Goal: Task Accomplishment & Management: Use online tool/utility

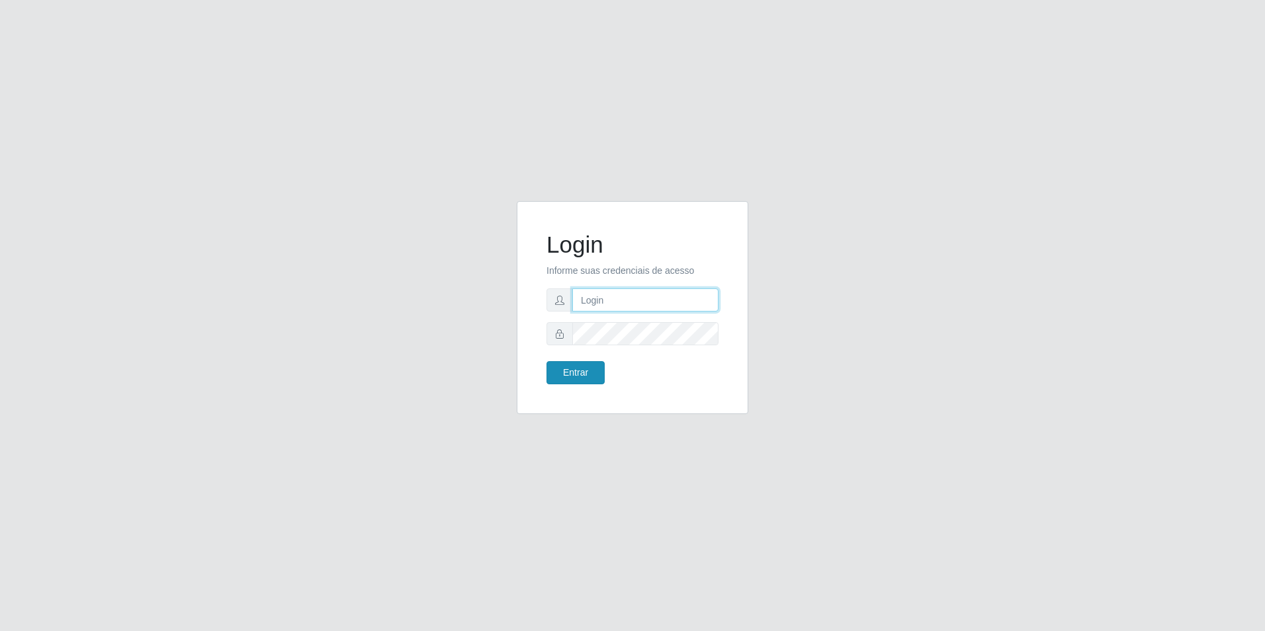
type input "[EMAIL_ADDRESS][DOMAIN_NAME]"
click at [589, 368] on button "Entrar" at bounding box center [576, 372] width 58 height 23
click at [580, 371] on button "Entrar" at bounding box center [576, 372] width 58 height 23
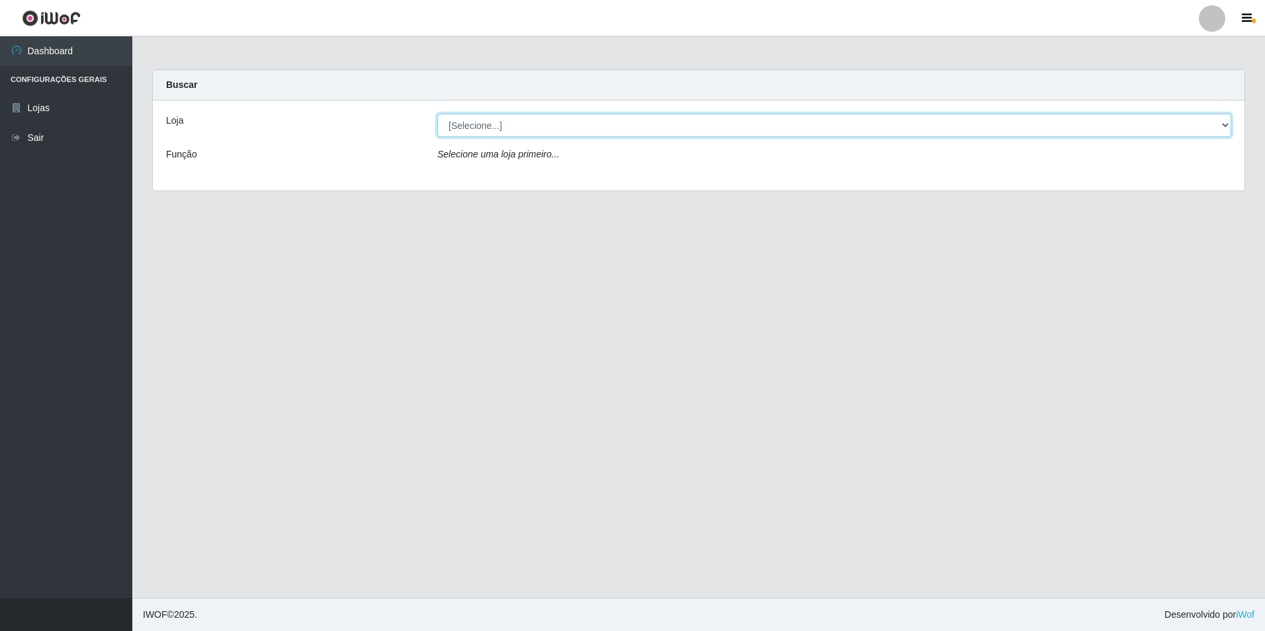
click at [668, 127] on select "[Selecione...] Extrabom - Loja 57 Anchieta" at bounding box center [834, 125] width 794 height 23
select select "470"
click at [437, 114] on select "[Selecione...] Extrabom - Loja 57 Anchieta" at bounding box center [834, 125] width 794 height 23
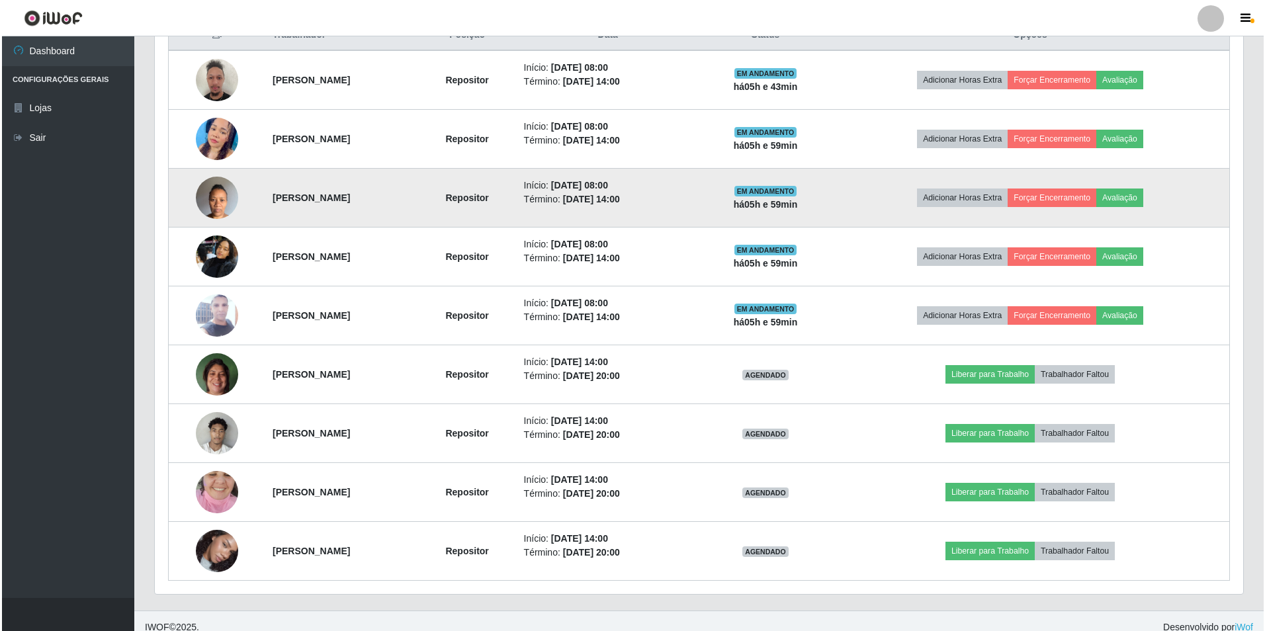
scroll to position [542, 0]
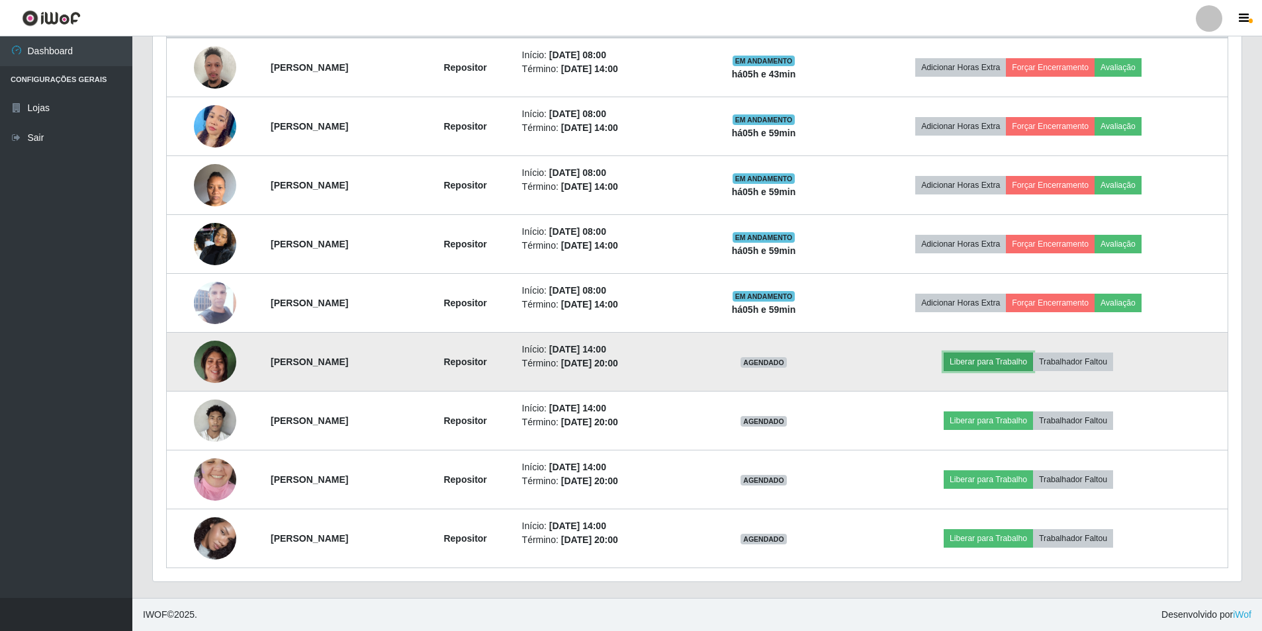
click at [1011, 365] on button "Liberar para Trabalho" at bounding box center [988, 362] width 89 height 19
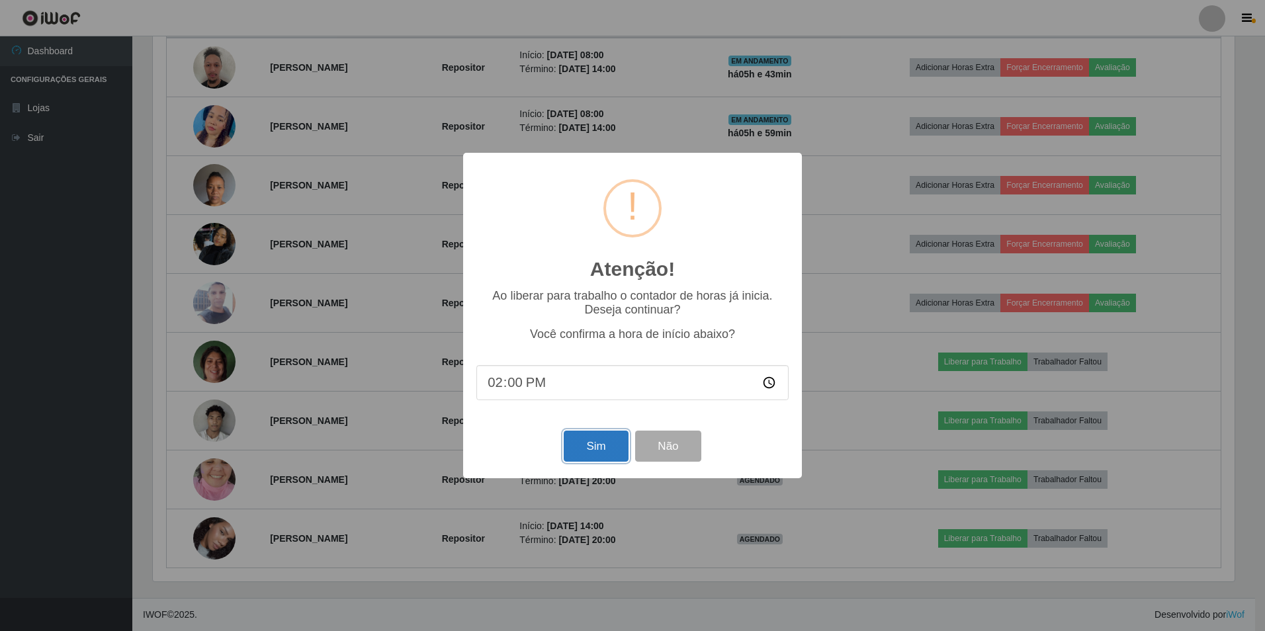
click at [596, 458] on button "Sim" at bounding box center [596, 446] width 64 height 31
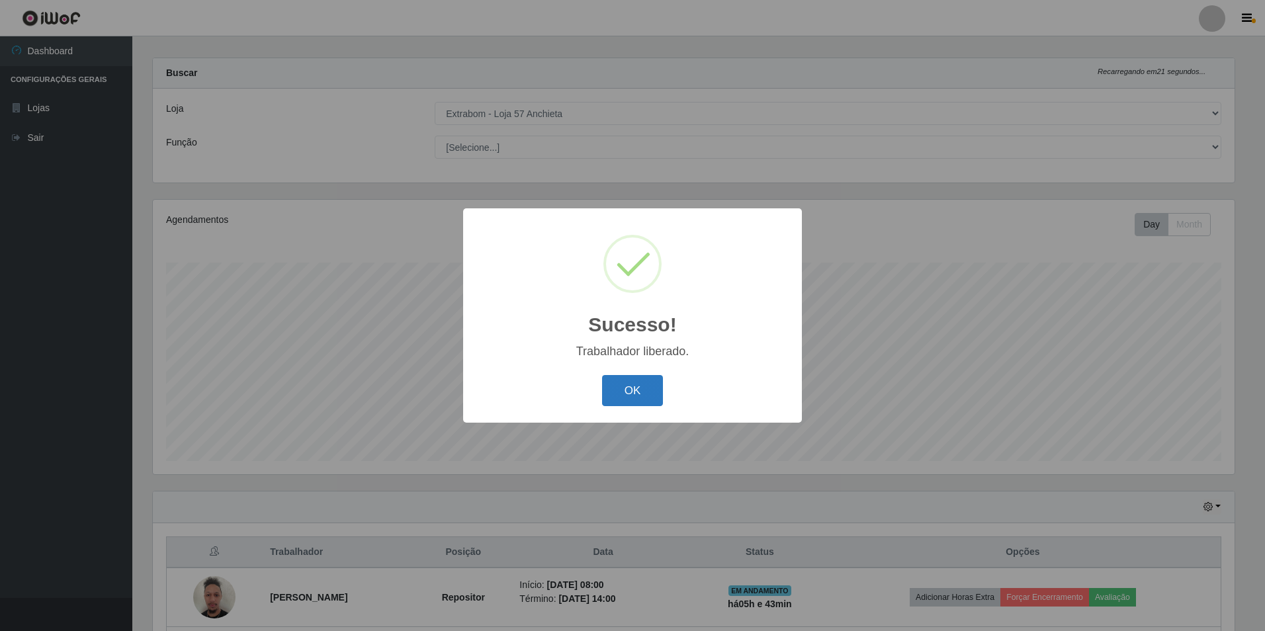
click at [624, 380] on button "OK" at bounding box center [633, 390] width 62 height 31
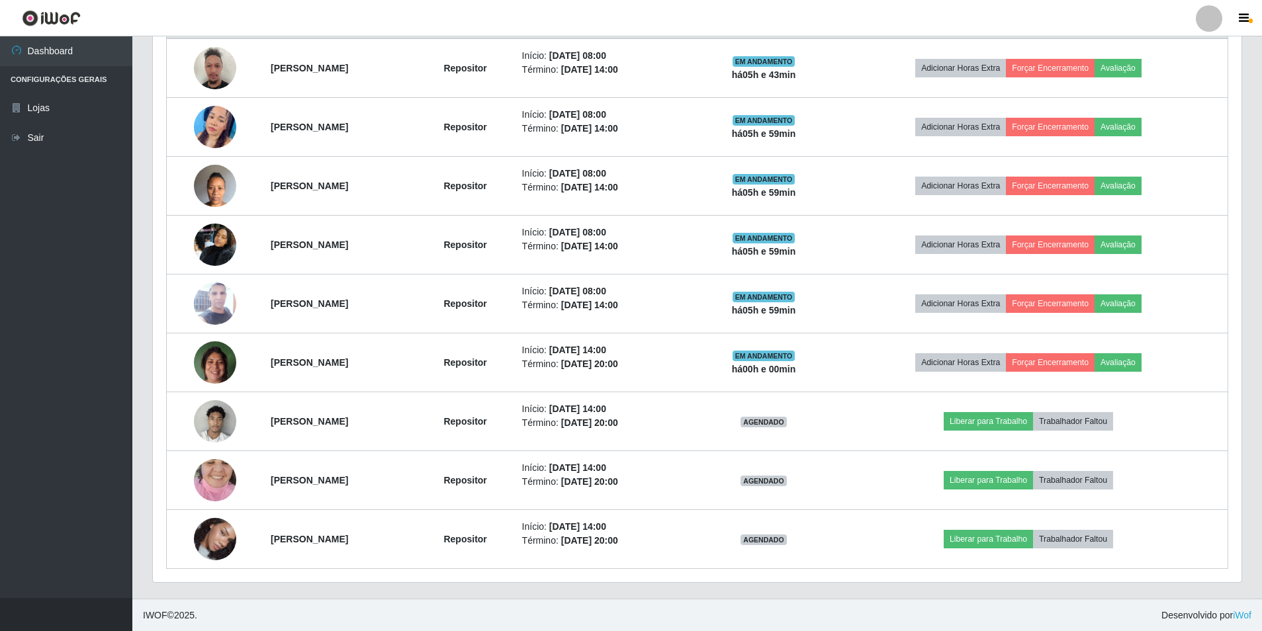
scroll to position [542, 0]
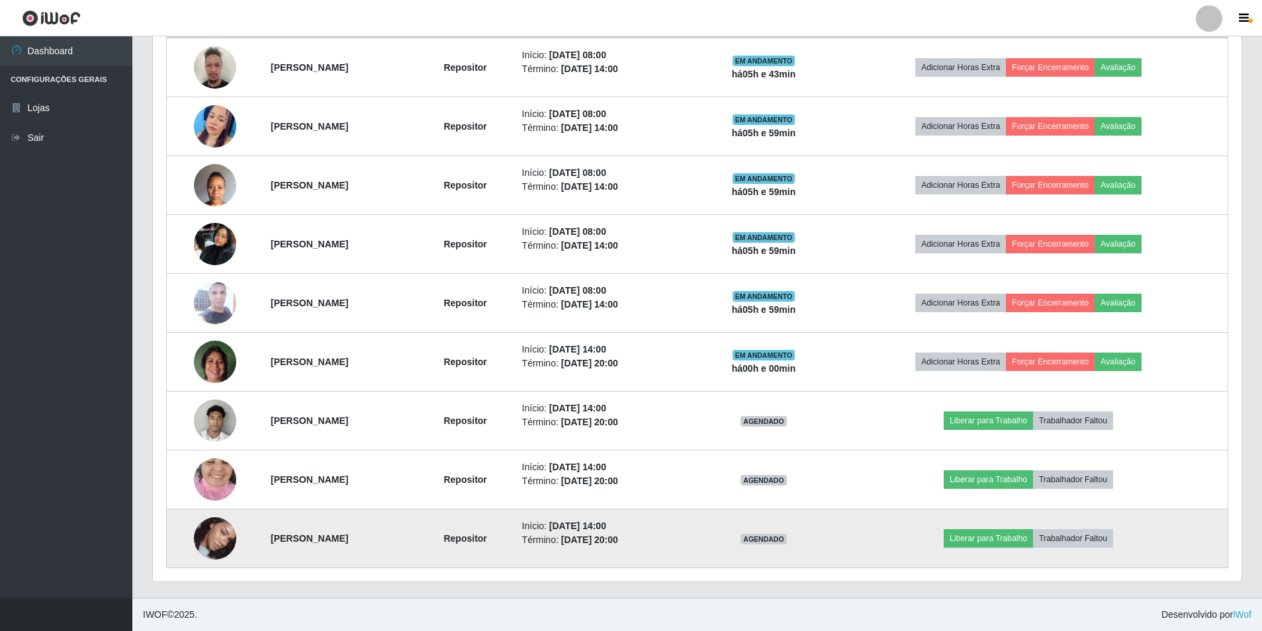
click at [995, 550] on td "Liberar para Trabalho Trabalhador Faltou" at bounding box center [1028, 538] width 398 height 59
click at [996, 544] on button "Liberar para Trabalho" at bounding box center [988, 538] width 89 height 19
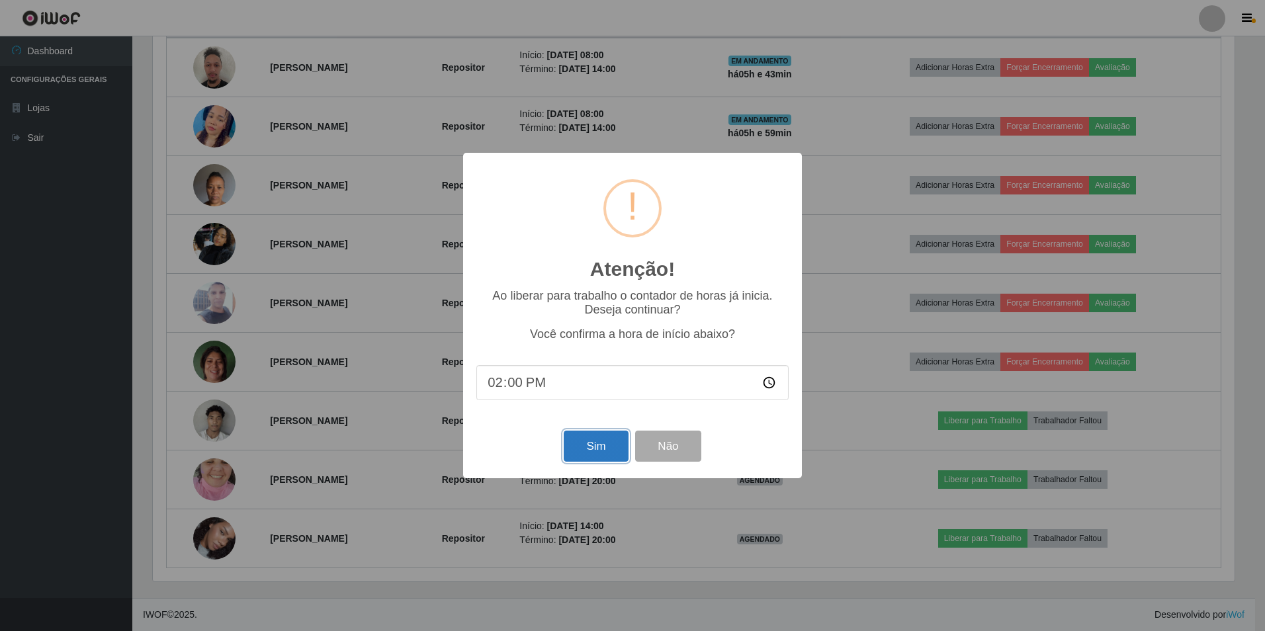
click at [582, 443] on button "Sim" at bounding box center [596, 446] width 64 height 31
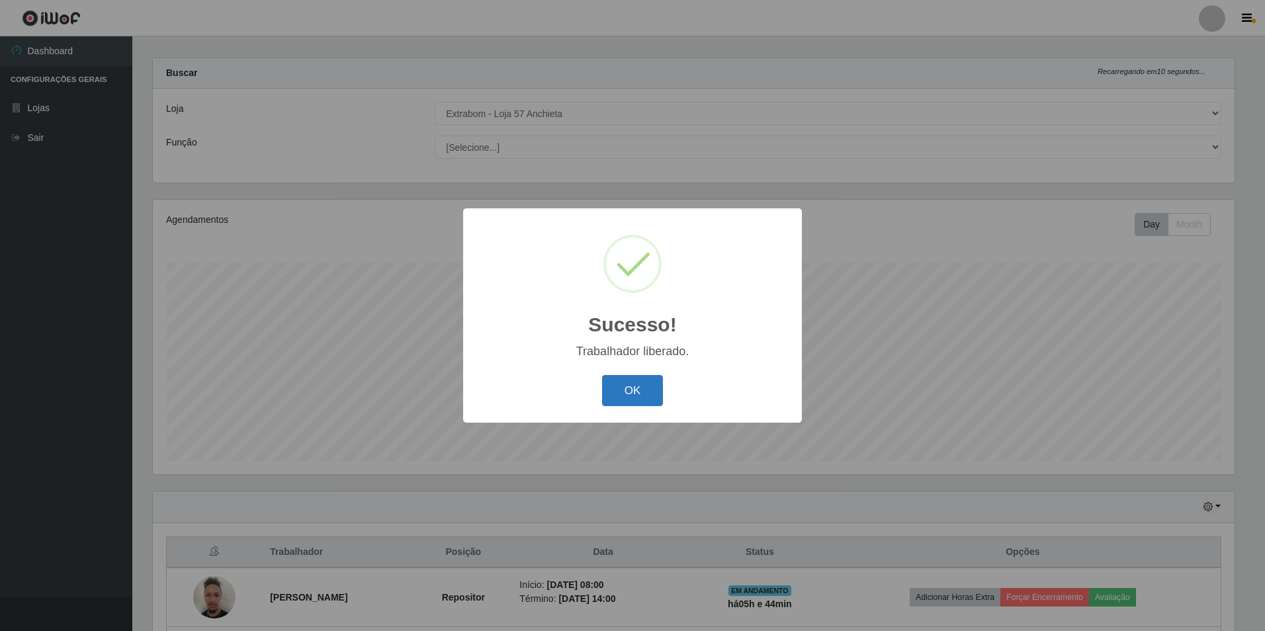
click at [633, 406] on button "OK" at bounding box center [633, 390] width 62 height 31
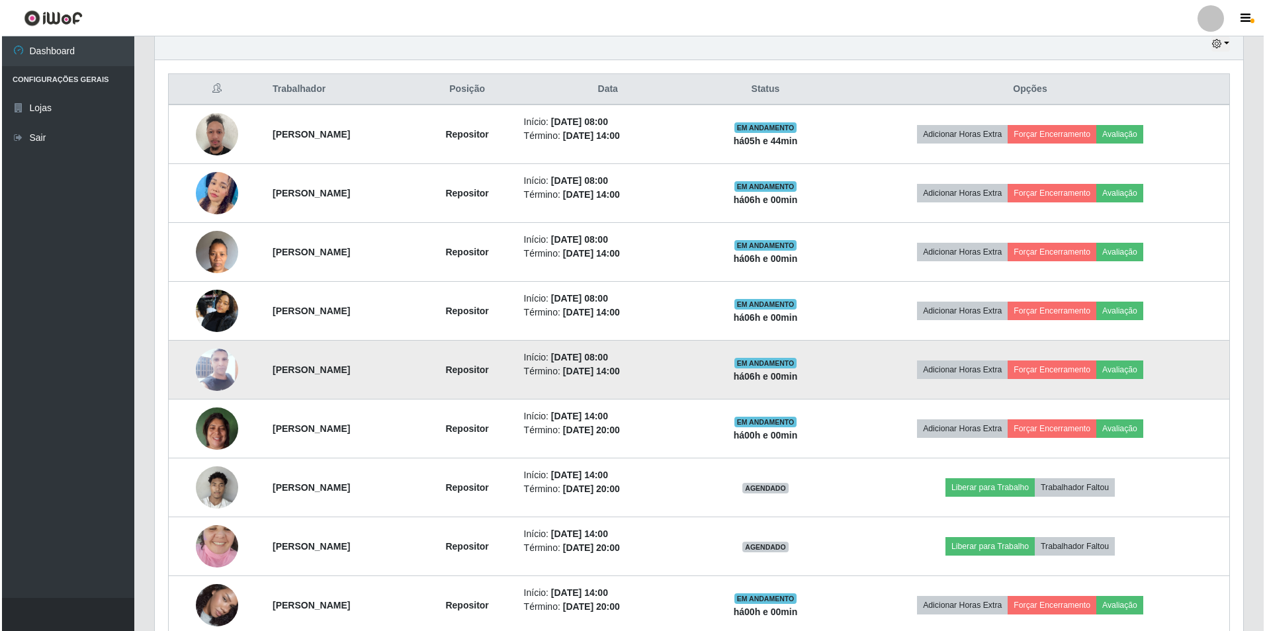
scroll to position [541, 0]
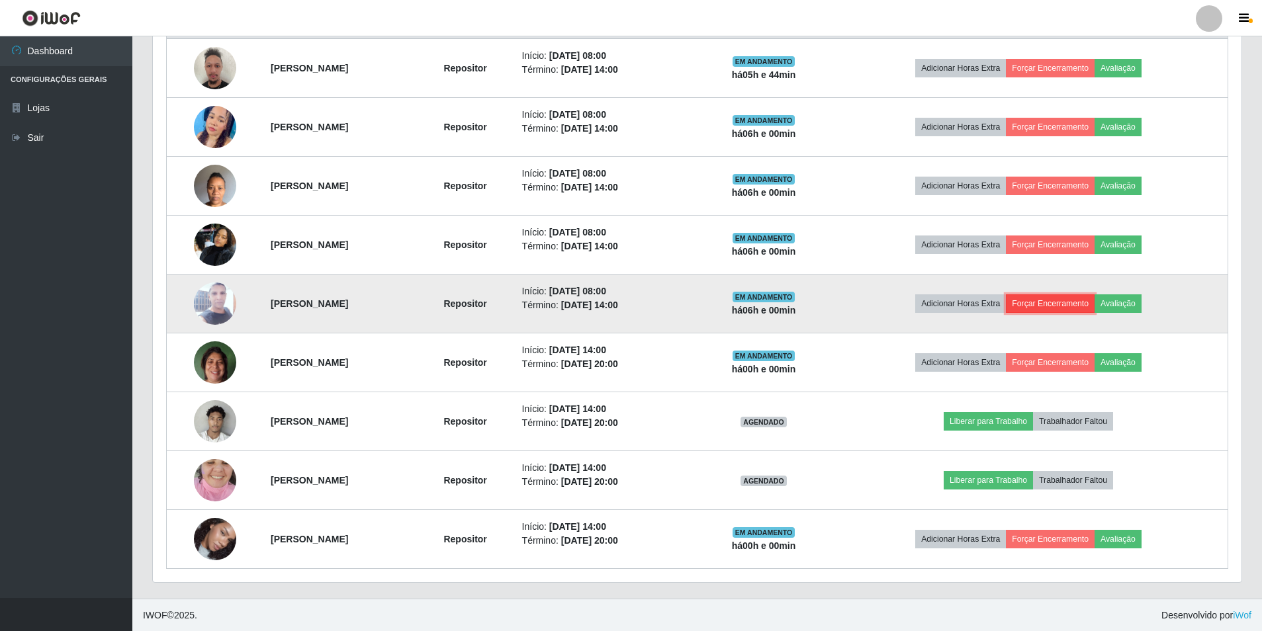
click at [1071, 300] on button "Forçar Encerramento" at bounding box center [1050, 303] width 89 height 19
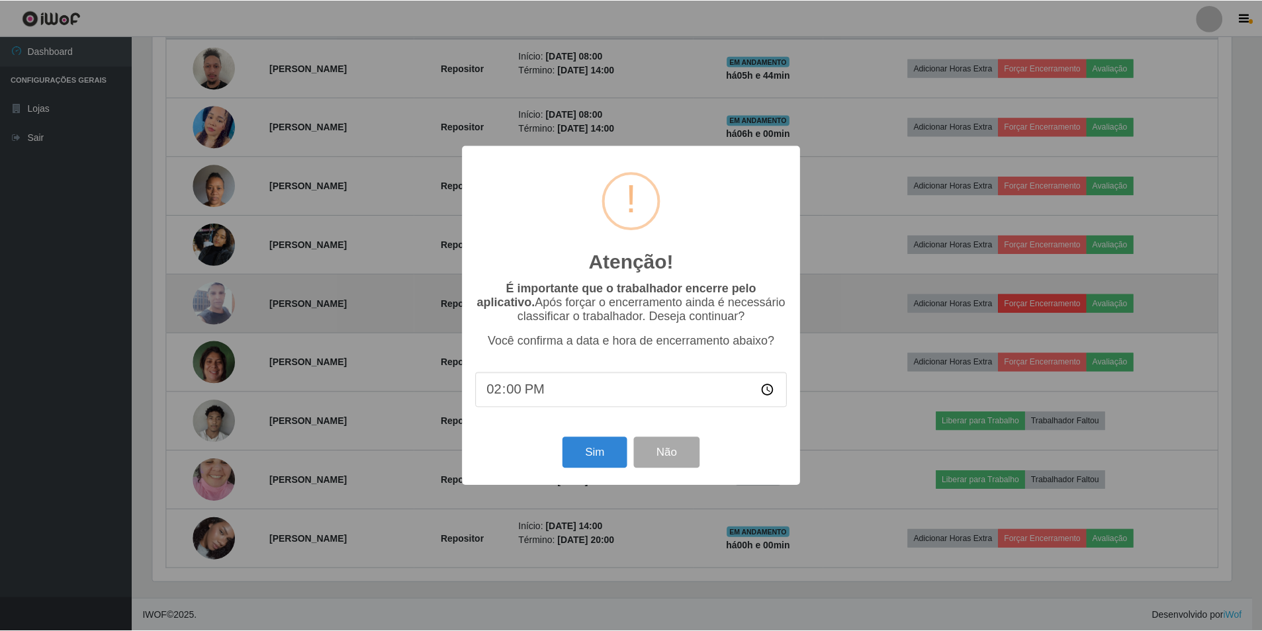
scroll to position [275, 1082]
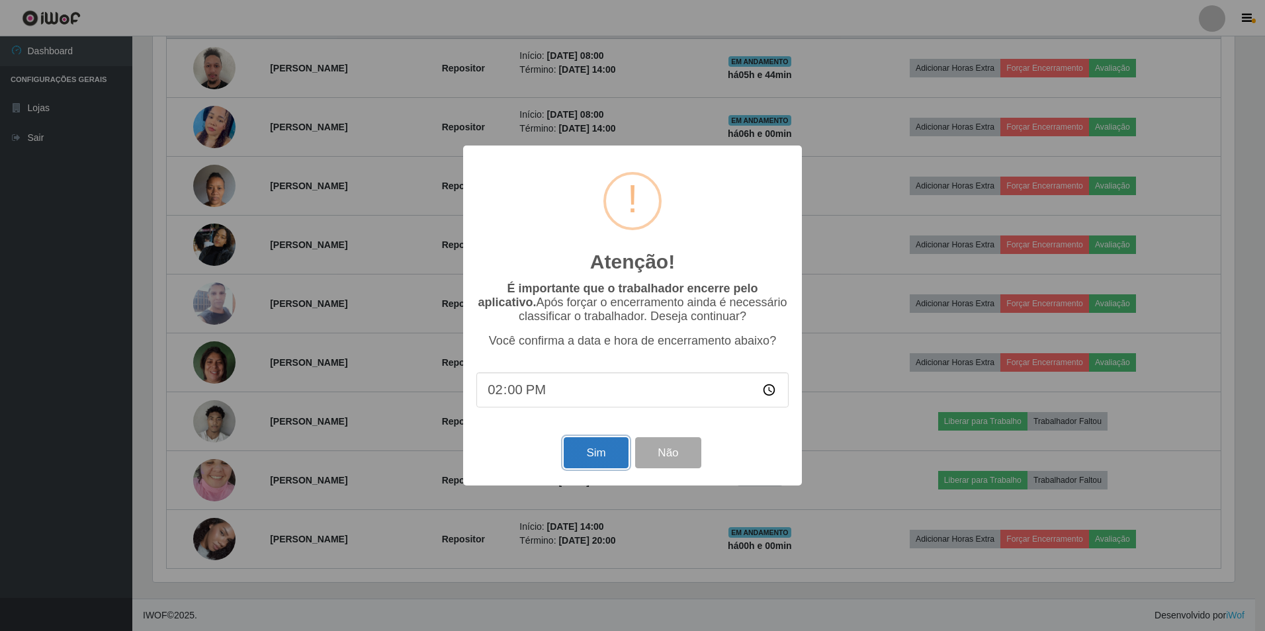
click at [602, 452] on button "Sim" at bounding box center [596, 452] width 64 height 31
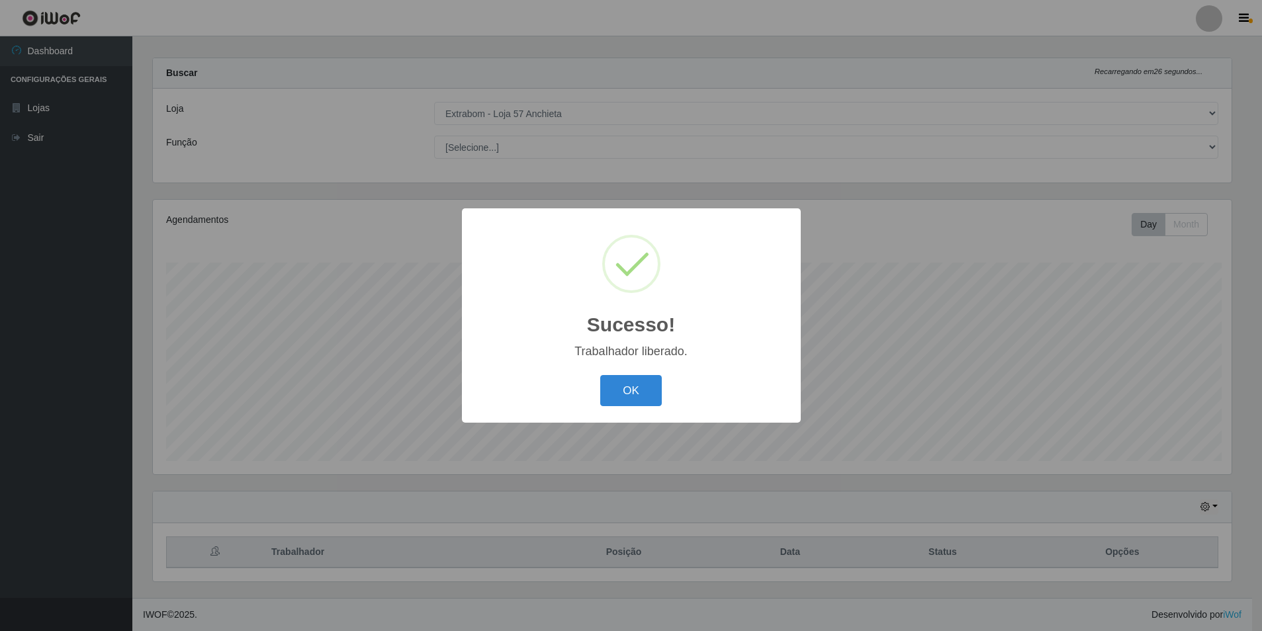
scroll to position [0, 0]
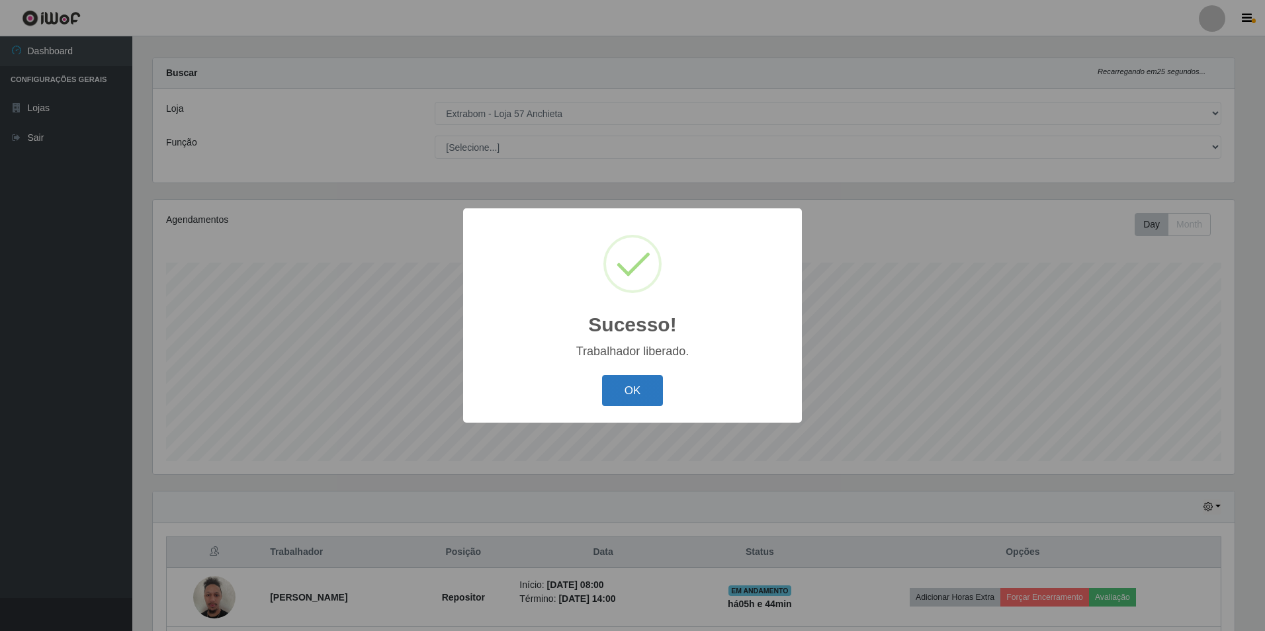
click at [618, 385] on button "OK" at bounding box center [633, 390] width 62 height 31
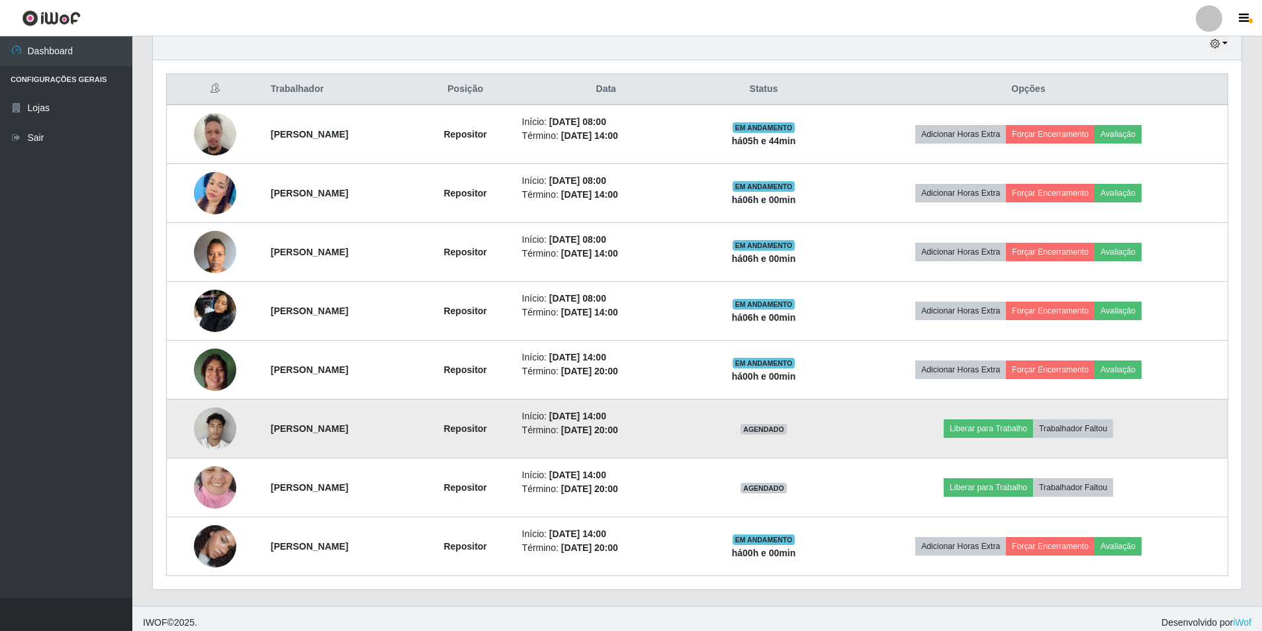
click at [977, 416] on td "Liberar para Trabalho Trabalhador Faltou" at bounding box center [1028, 429] width 398 height 59
click at [996, 424] on button "Liberar para Trabalho" at bounding box center [988, 429] width 89 height 19
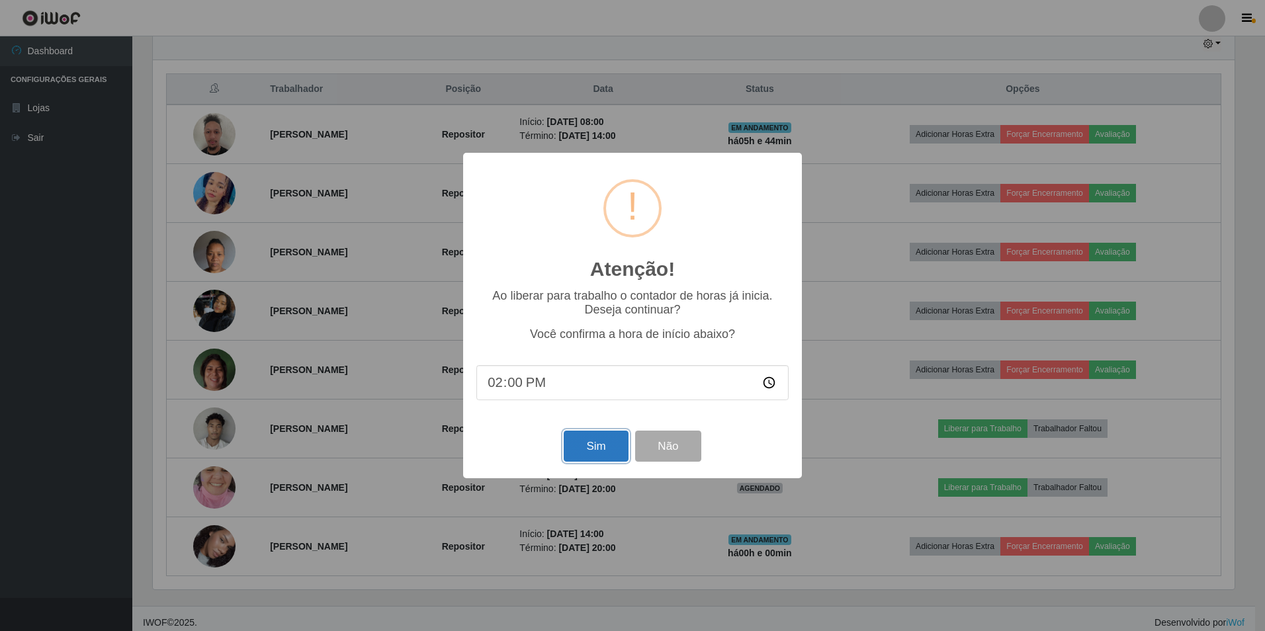
click at [582, 448] on button "Sim" at bounding box center [596, 446] width 64 height 31
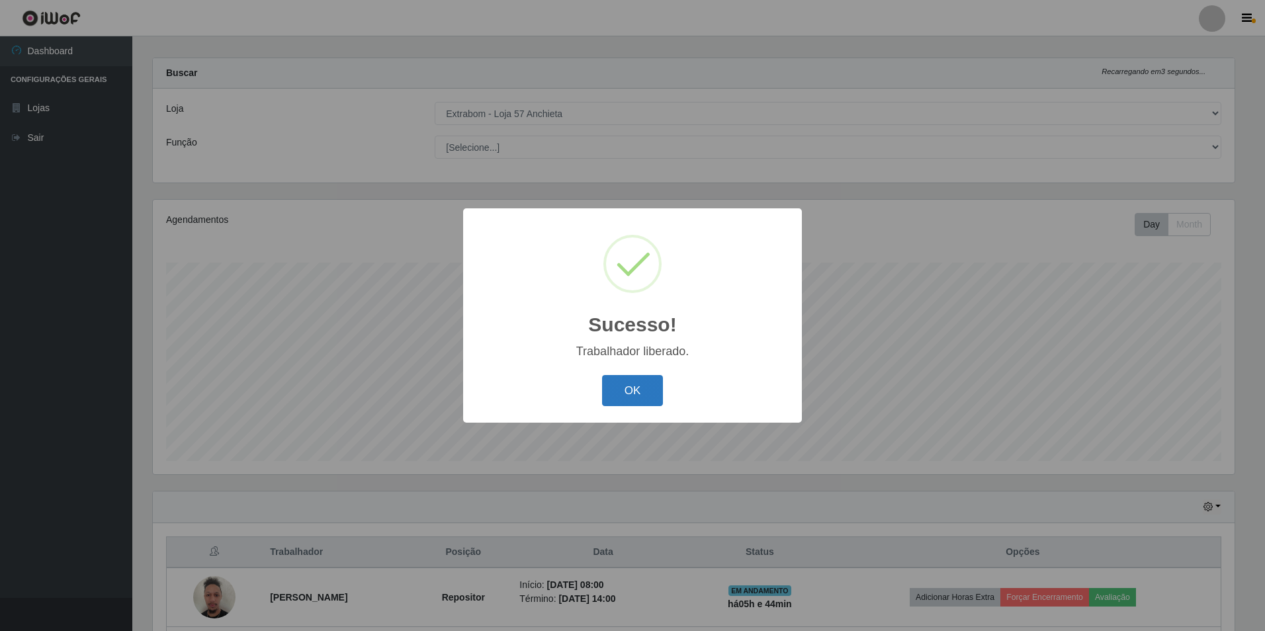
click at [619, 390] on button "OK" at bounding box center [633, 390] width 62 height 31
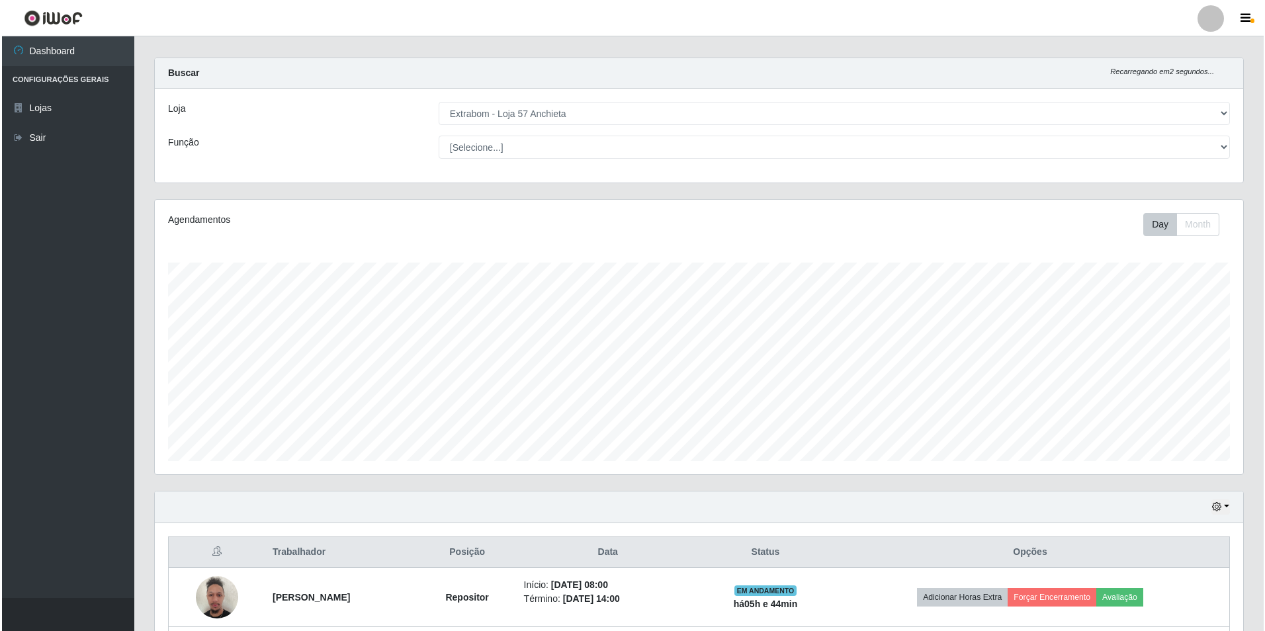
scroll to position [275, 1088]
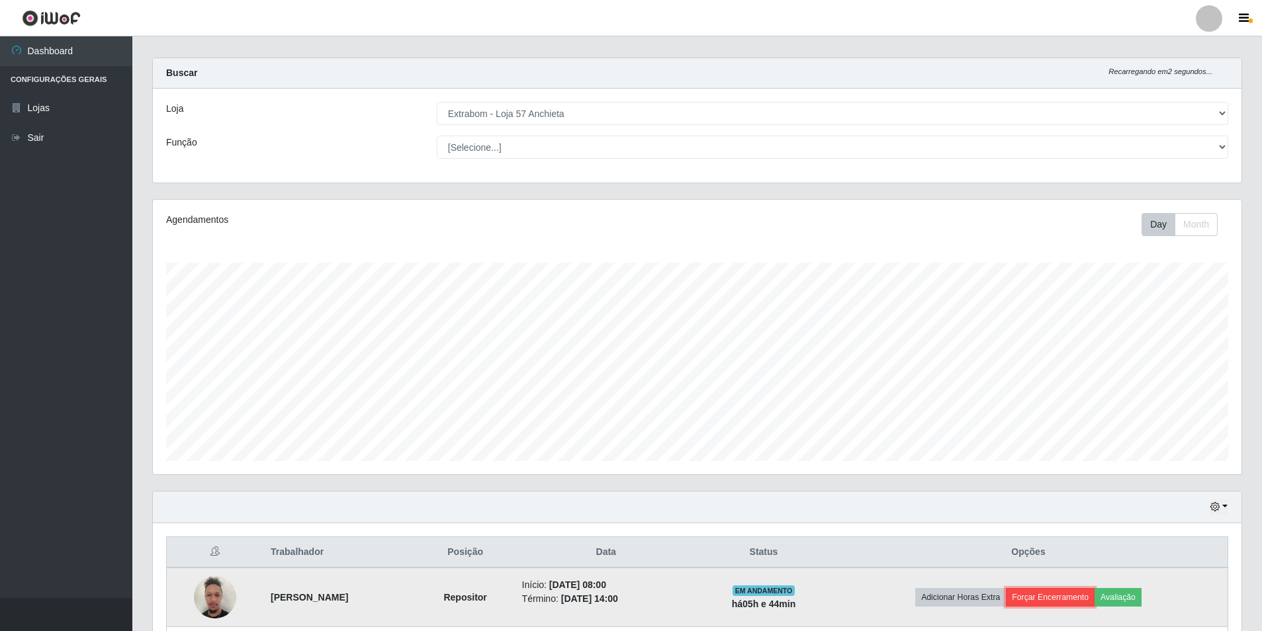
click at [1069, 597] on button "Forçar Encerramento" at bounding box center [1050, 597] width 89 height 19
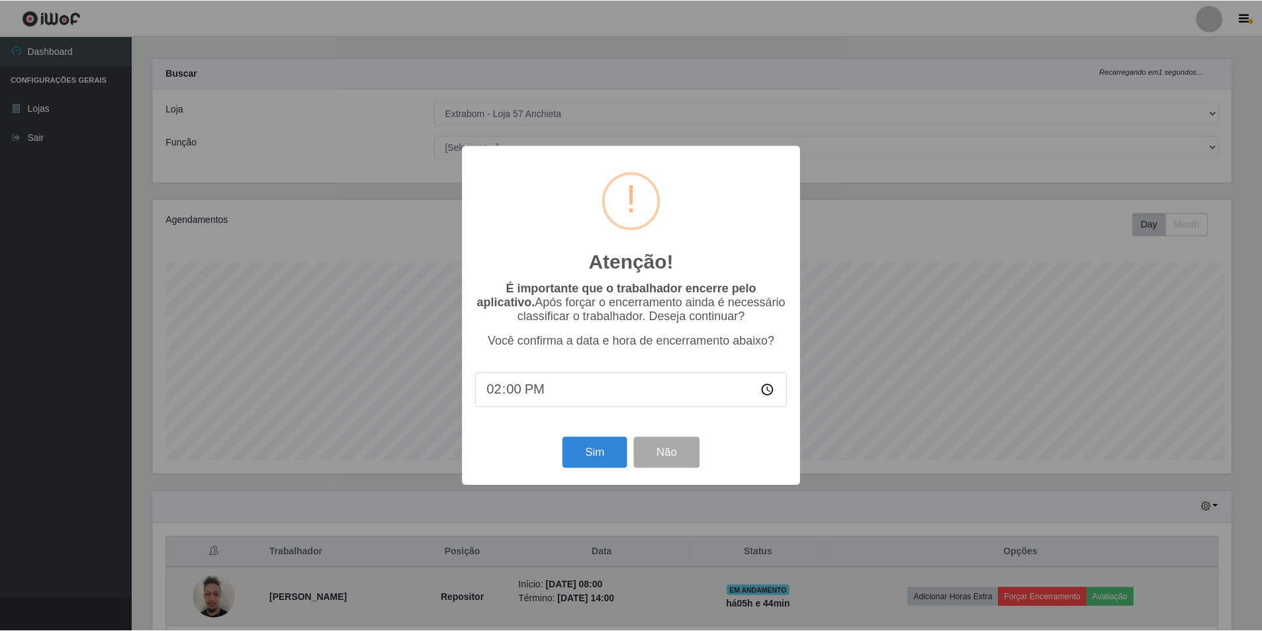
scroll to position [275, 1082]
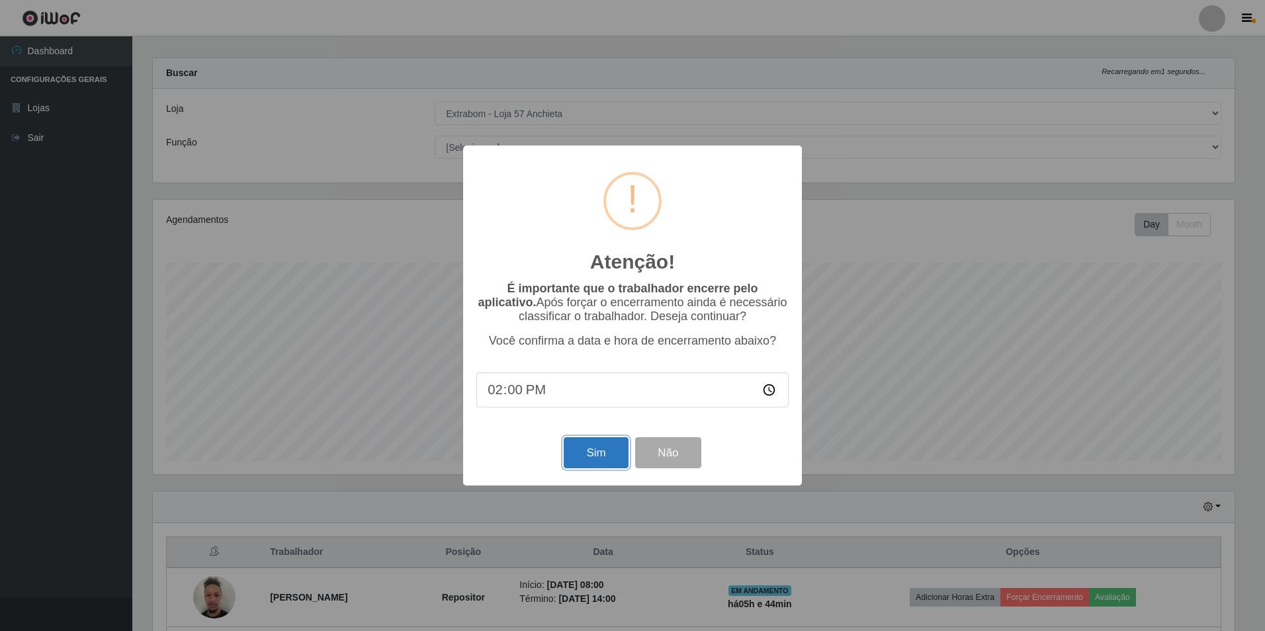
click at [568, 448] on button "Sim" at bounding box center [596, 452] width 64 height 31
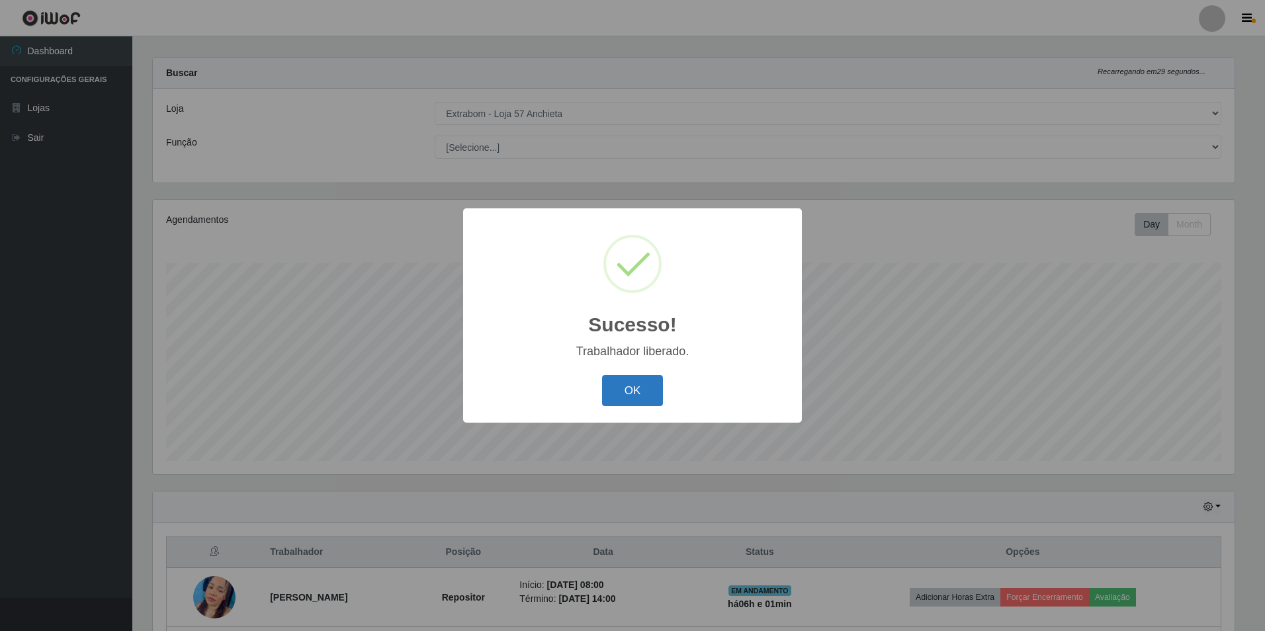
click at [627, 404] on button "OK" at bounding box center [633, 390] width 62 height 31
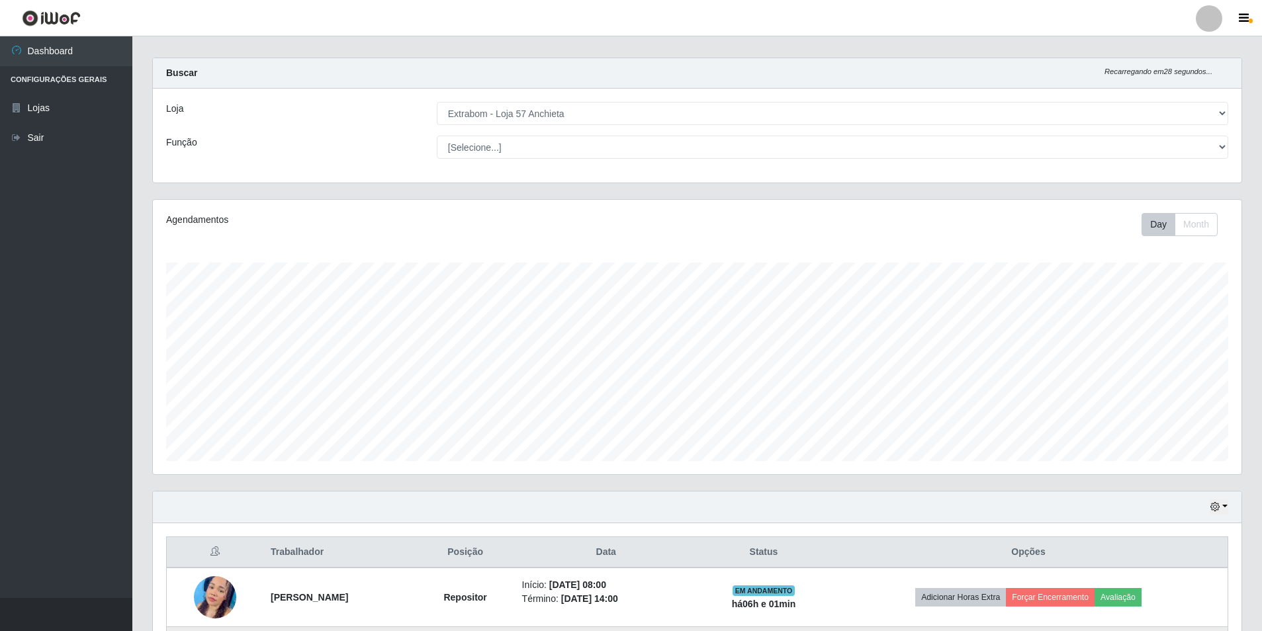
scroll to position [277, 0]
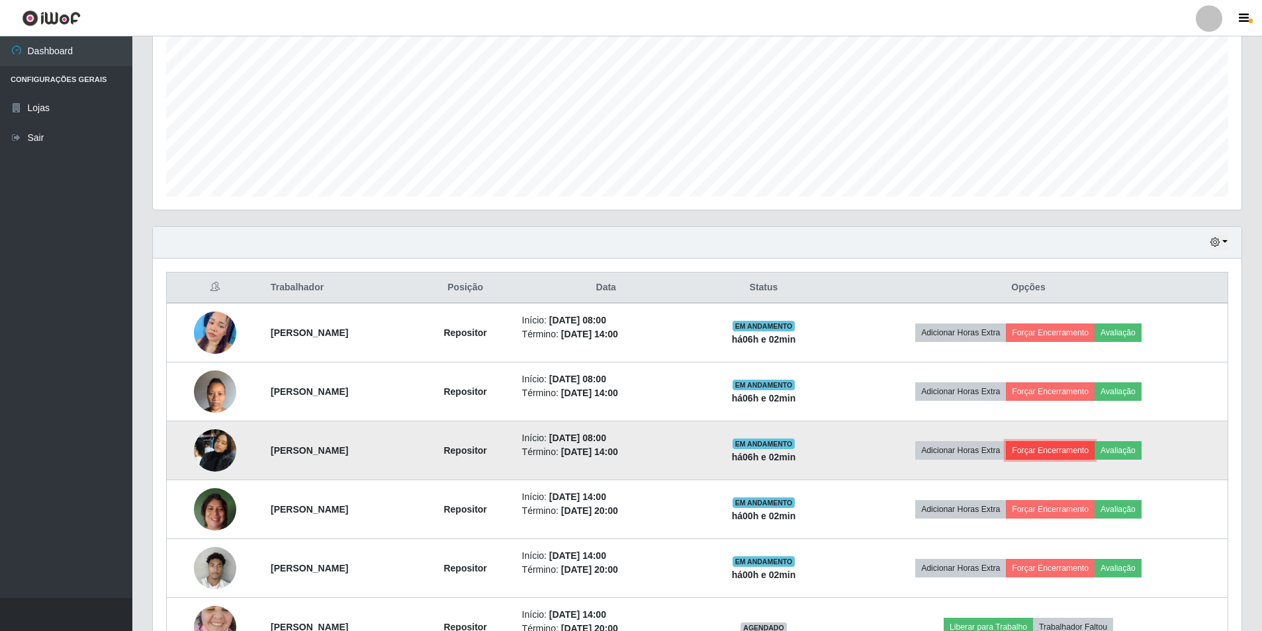
click at [1082, 447] on button "Forçar Encerramento" at bounding box center [1050, 450] width 89 height 19
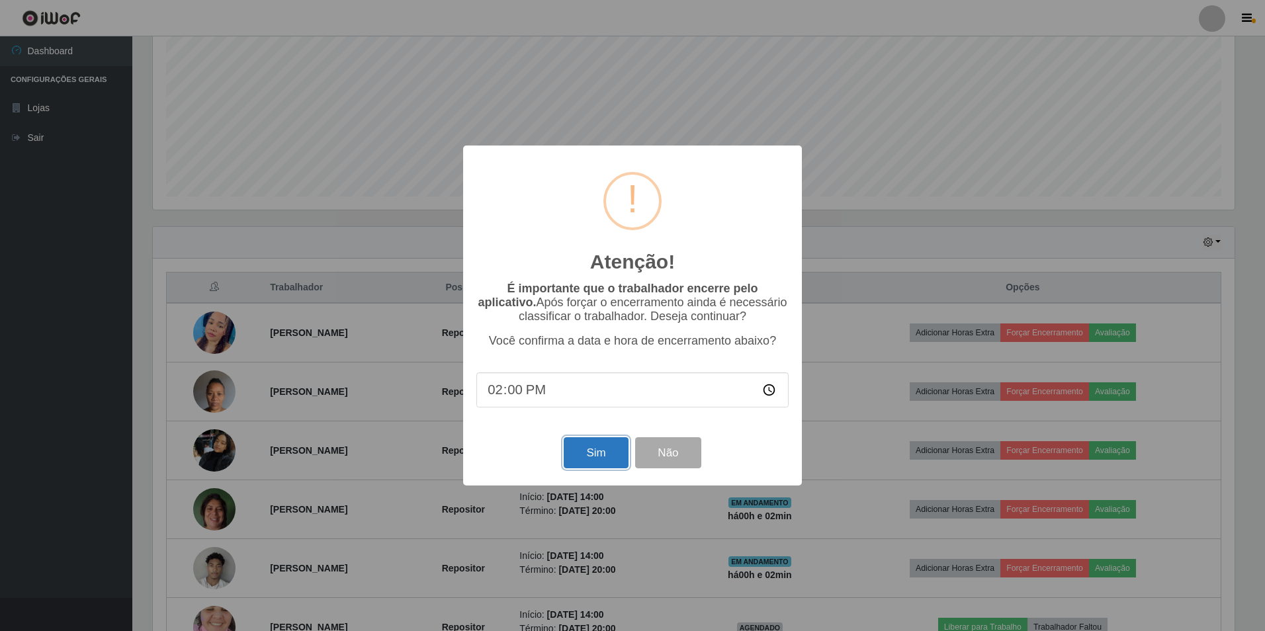
click at [601, 461] on button "Sim" at bounding box center [596, 452] width 64 height 31
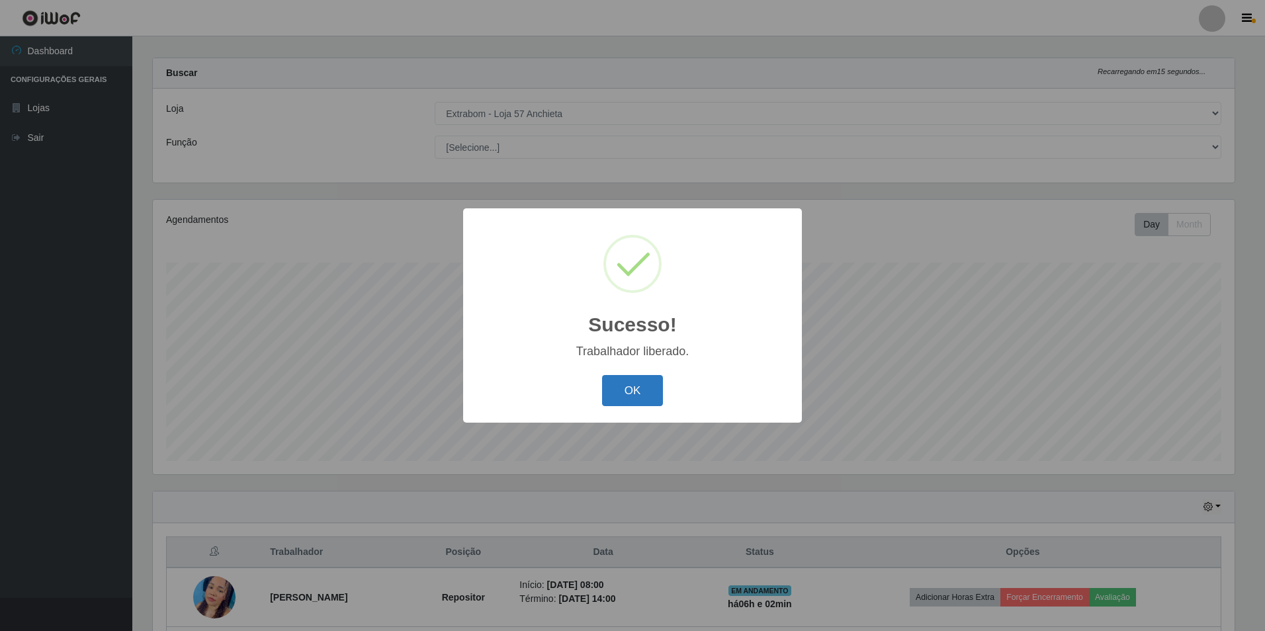
click at [625, 392] on button "OK" at bounding box center [633, 390] width 62 height 31
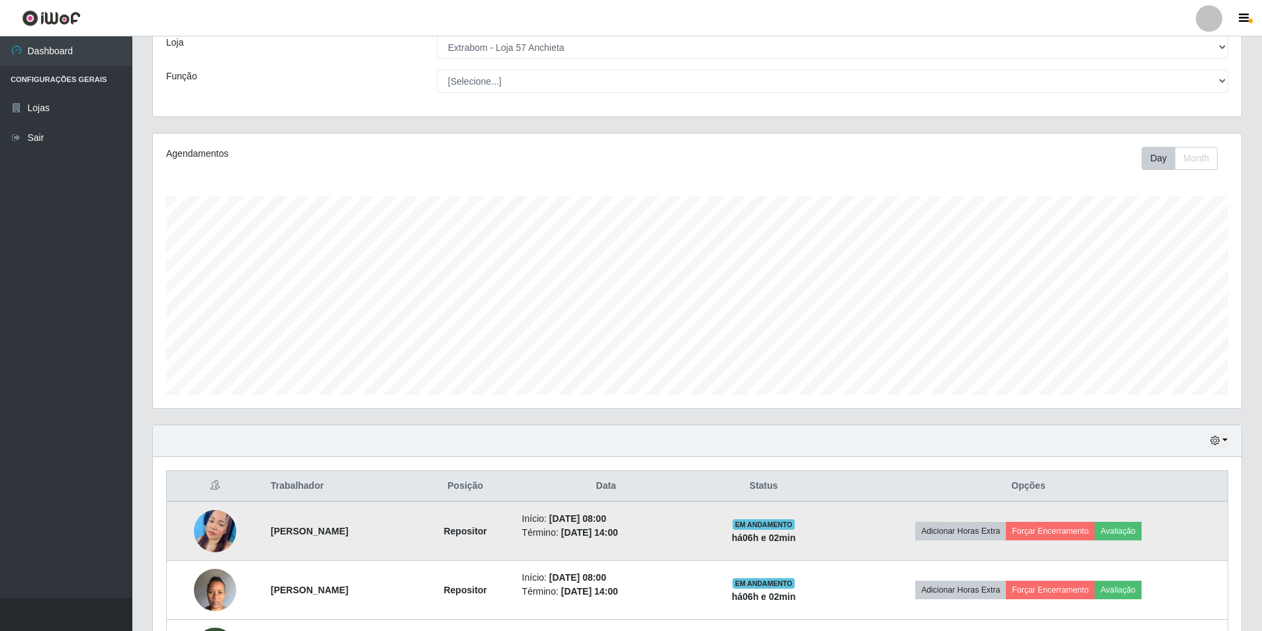
scroll to position [277, 0]
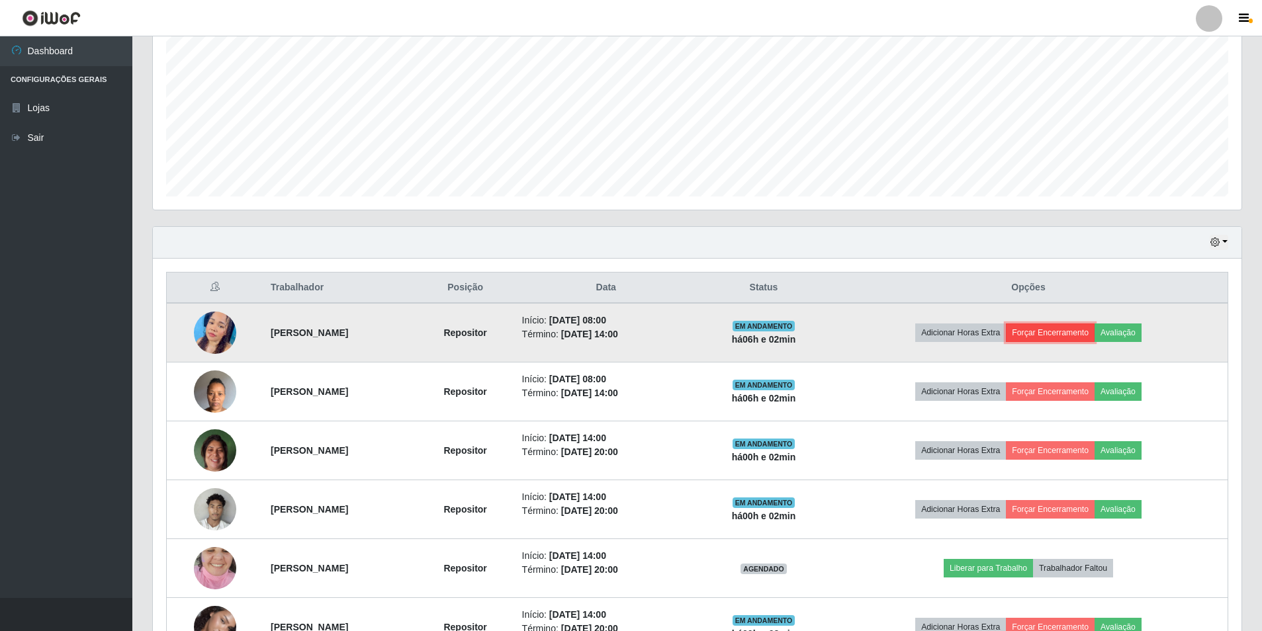
click at [1069, 337] on button "Forçar Encerramento" at bounding box center [1050, 333] width 89 height 19
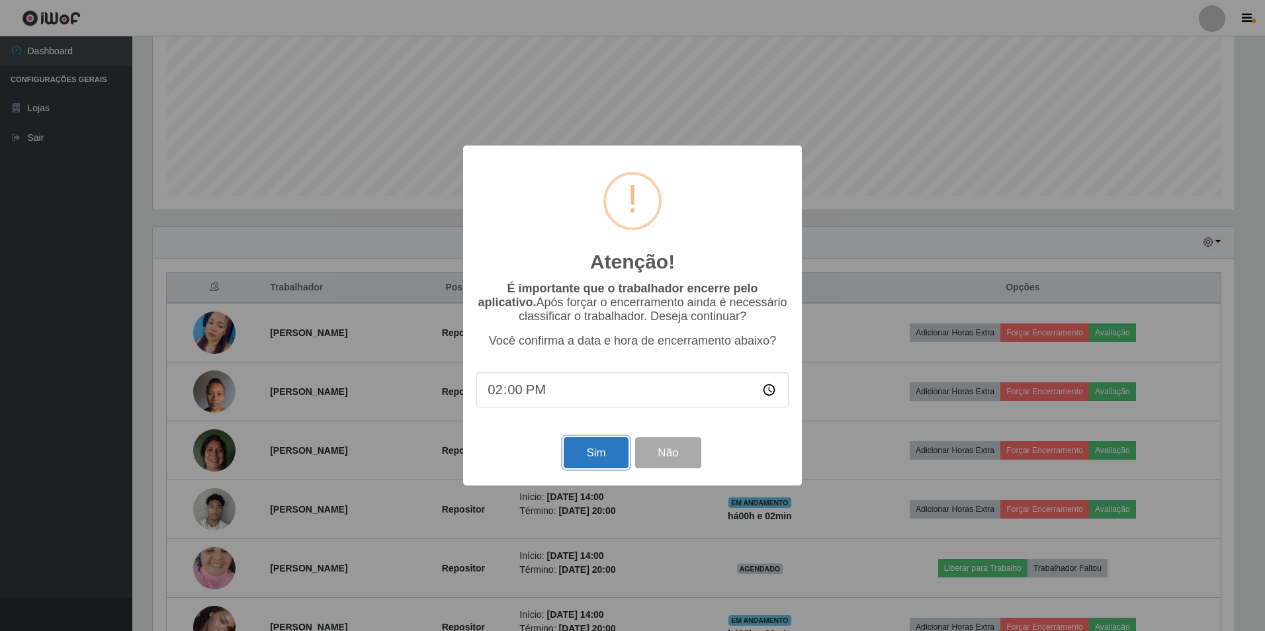
click at [604, 458] on button "Sim" at bounding box center [596, 452] width 64 height 31
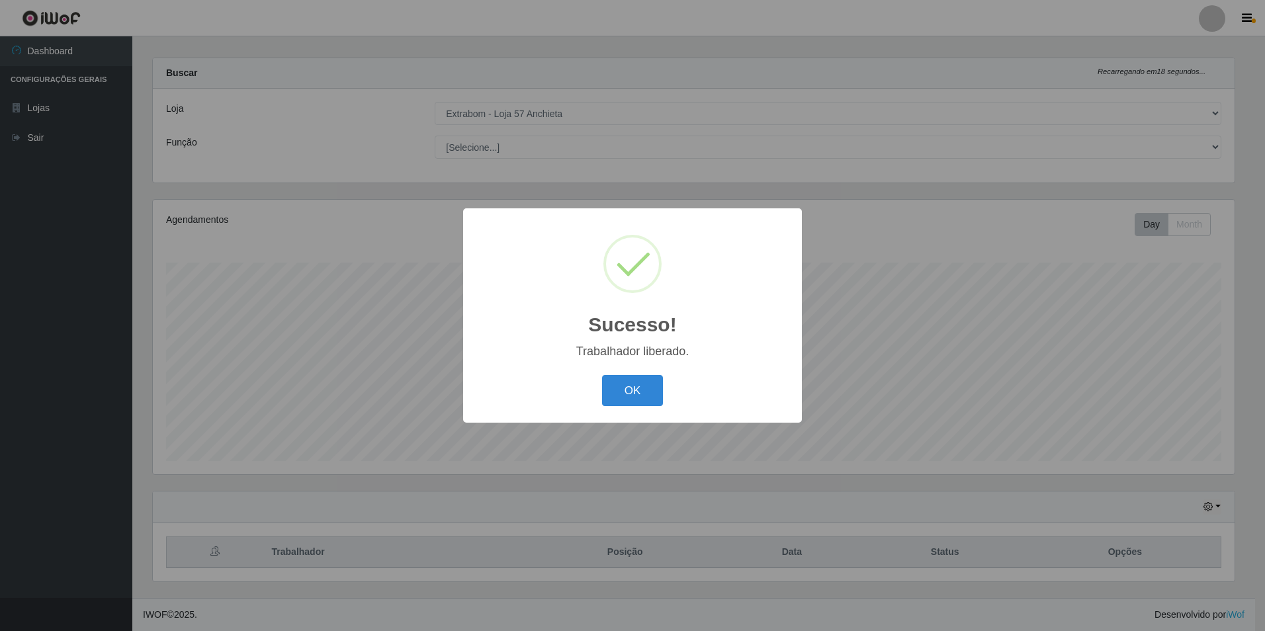
click at [1063, 339] on div "Sucesso! × Trabalhador liberado. OK Cancel" at bounding box center [632, 315] width 1265 height 631
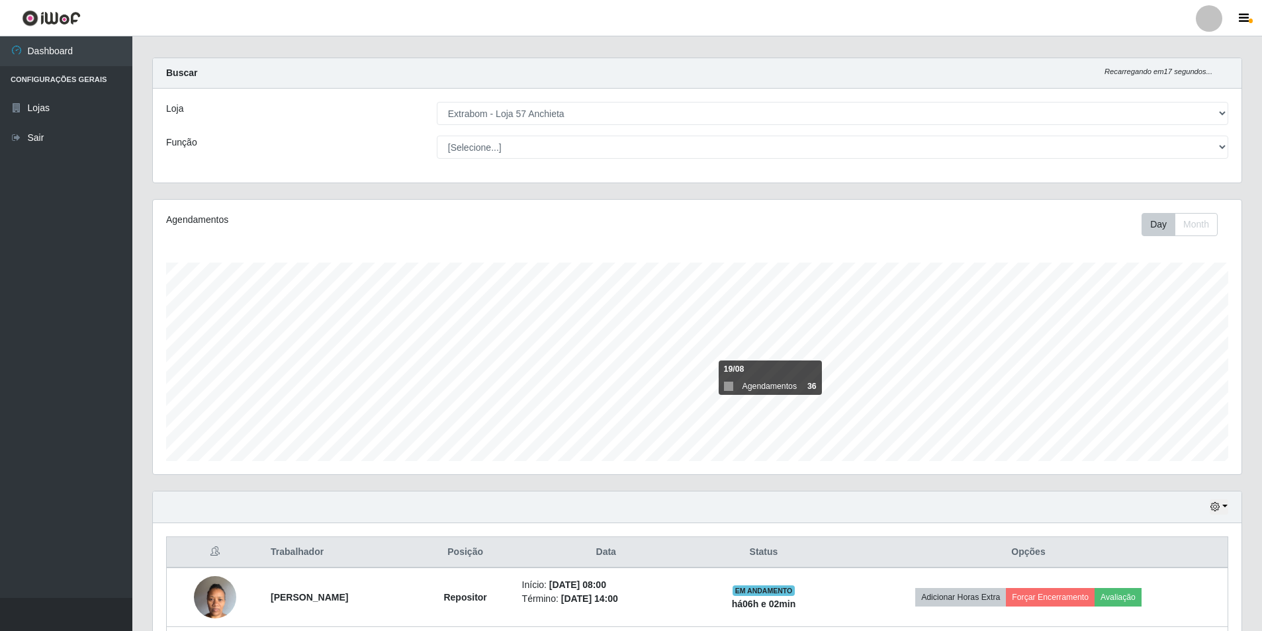
scroll to position [277, 0]
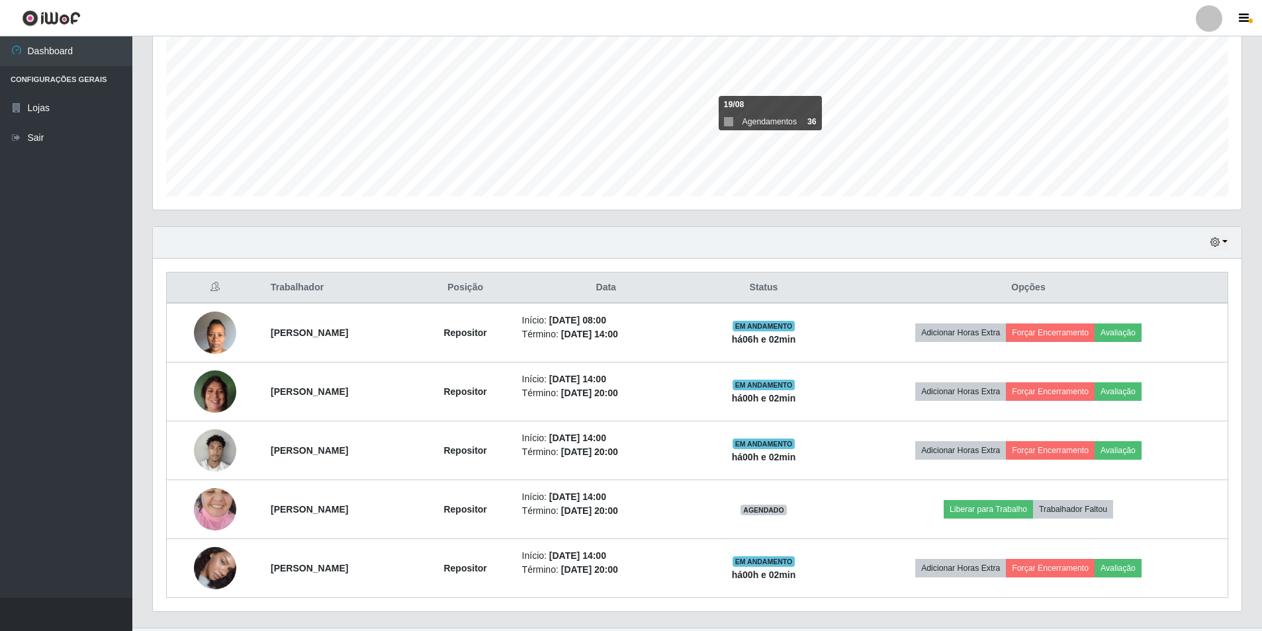
click at [62, 273] on ul "Dashboard Configurações Gerais Lojas Sair" at bounding box center [66, 317] width 132 height 562
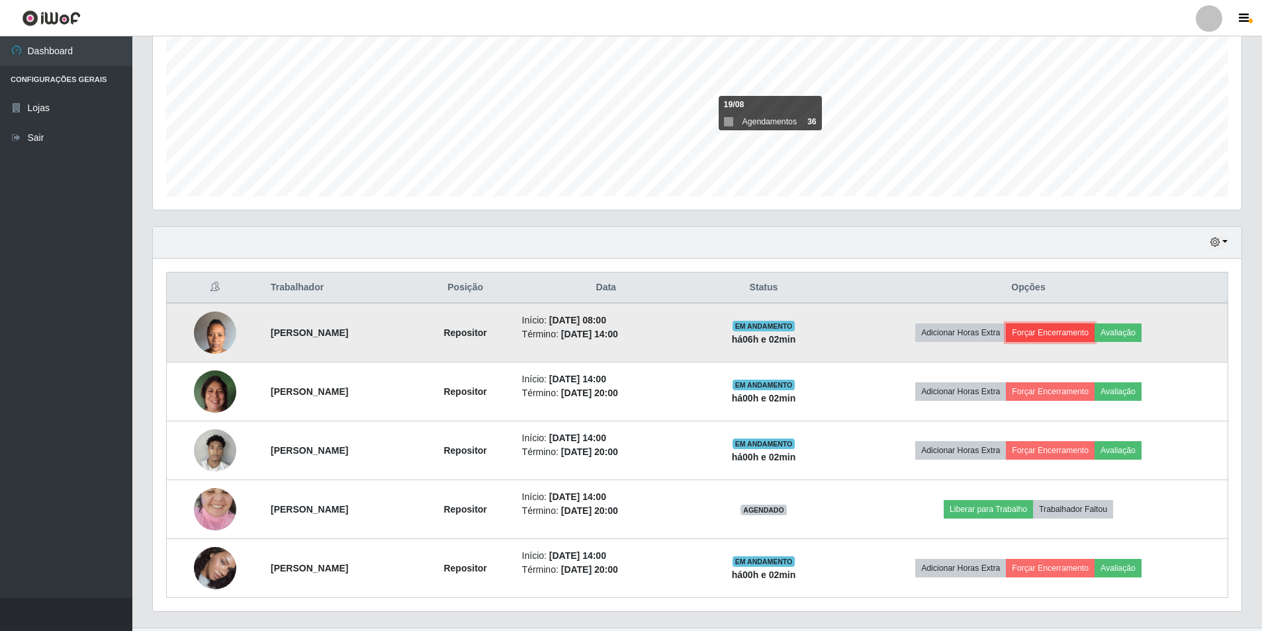
click at [1088, 332] on button "Forçar Encerramento" at bounding box center [1050, 333] width 89 height 19
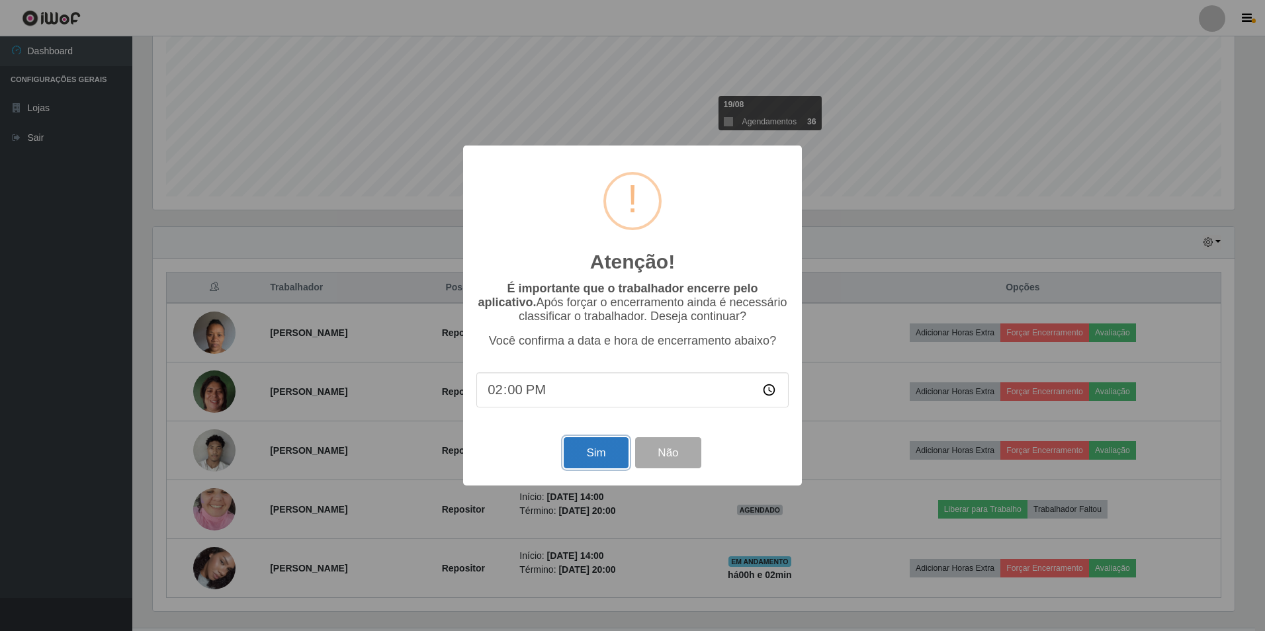
click at [594, 457] on button "Sim" at bounding box center [596, 452] width 64 height 31
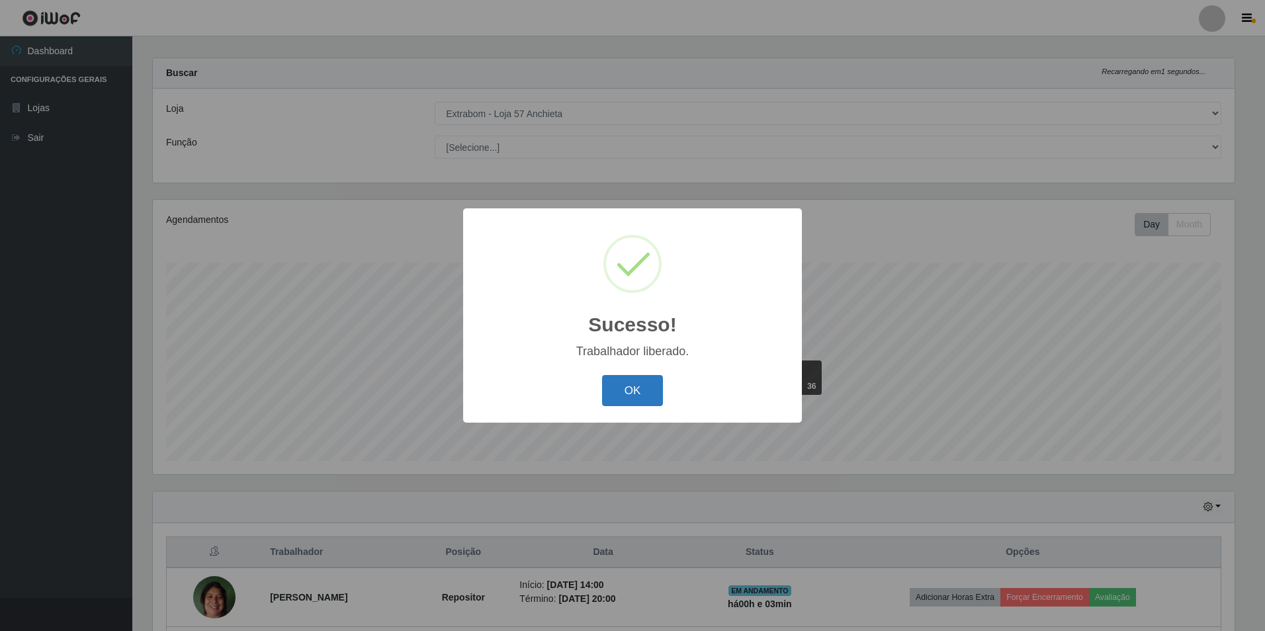
click at [641, 399] on button "OK" at bounding box center [633, 390] width 62 height 31
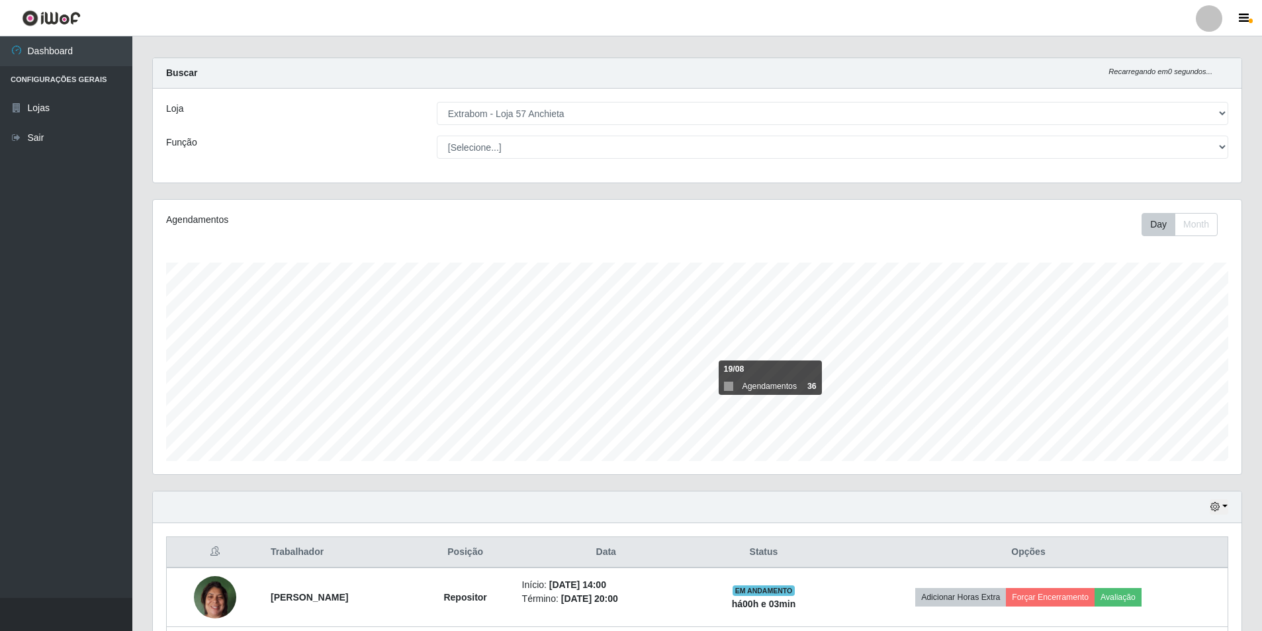
scroll to position [247, 0]
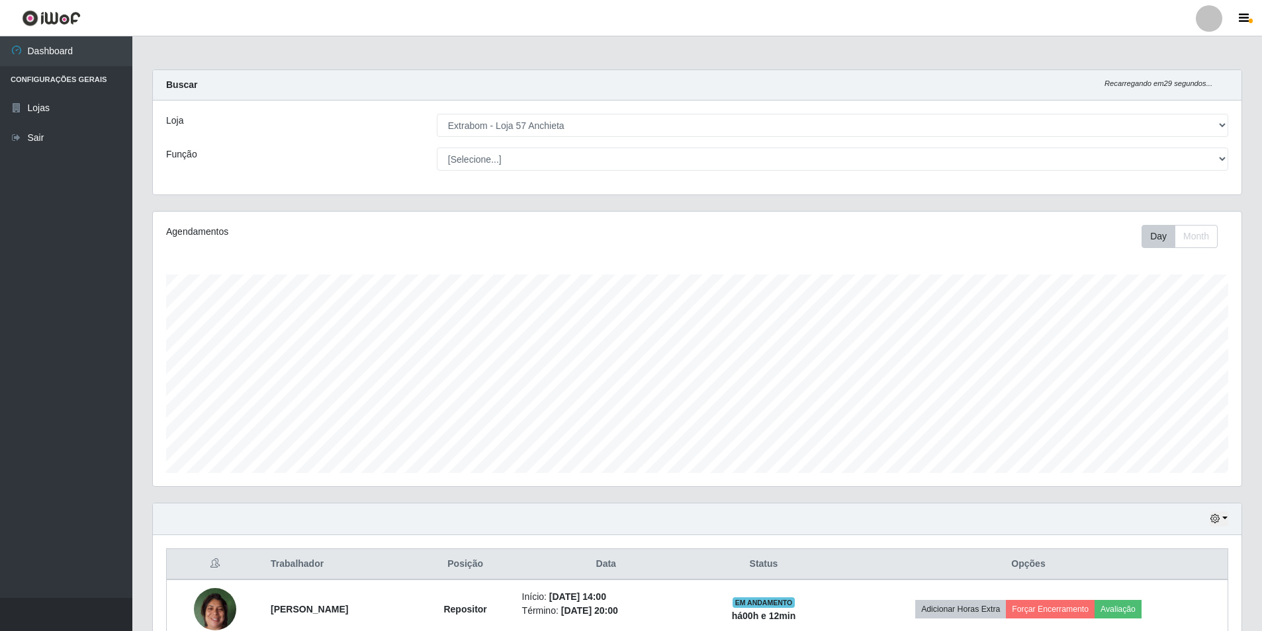
select select "470"
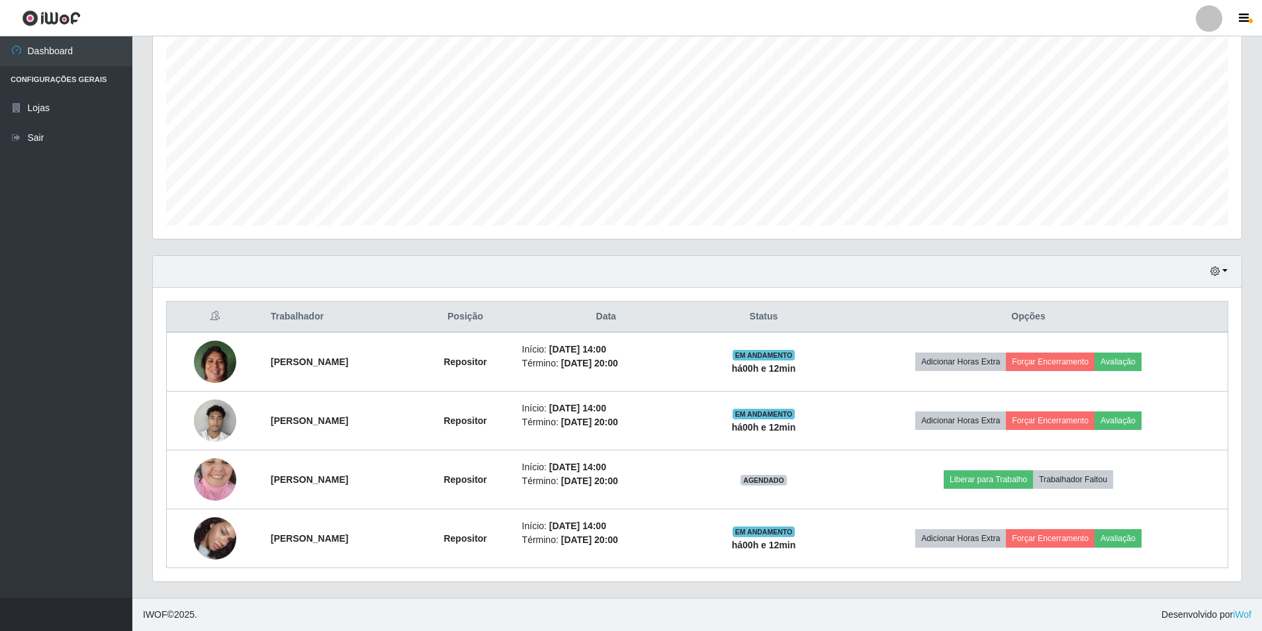
scroll to position [275, 1088]
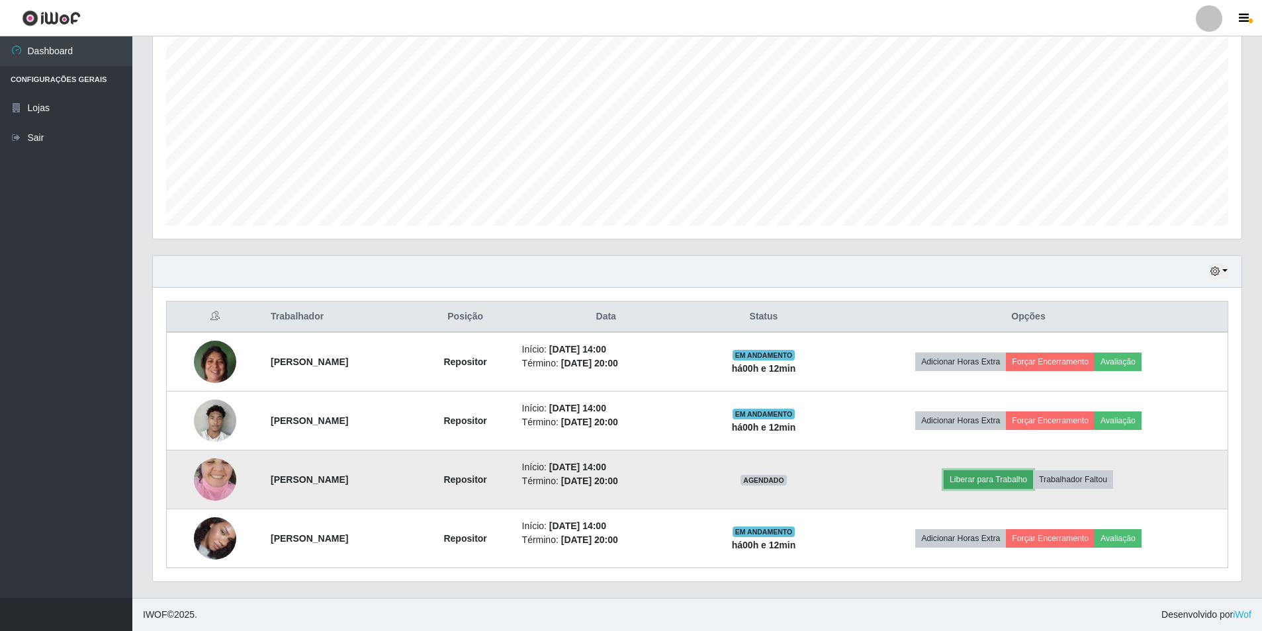
click at [1008, 480] on button "Liberar para Trabalho" at bounding box center [988, 479] width 89 height 19
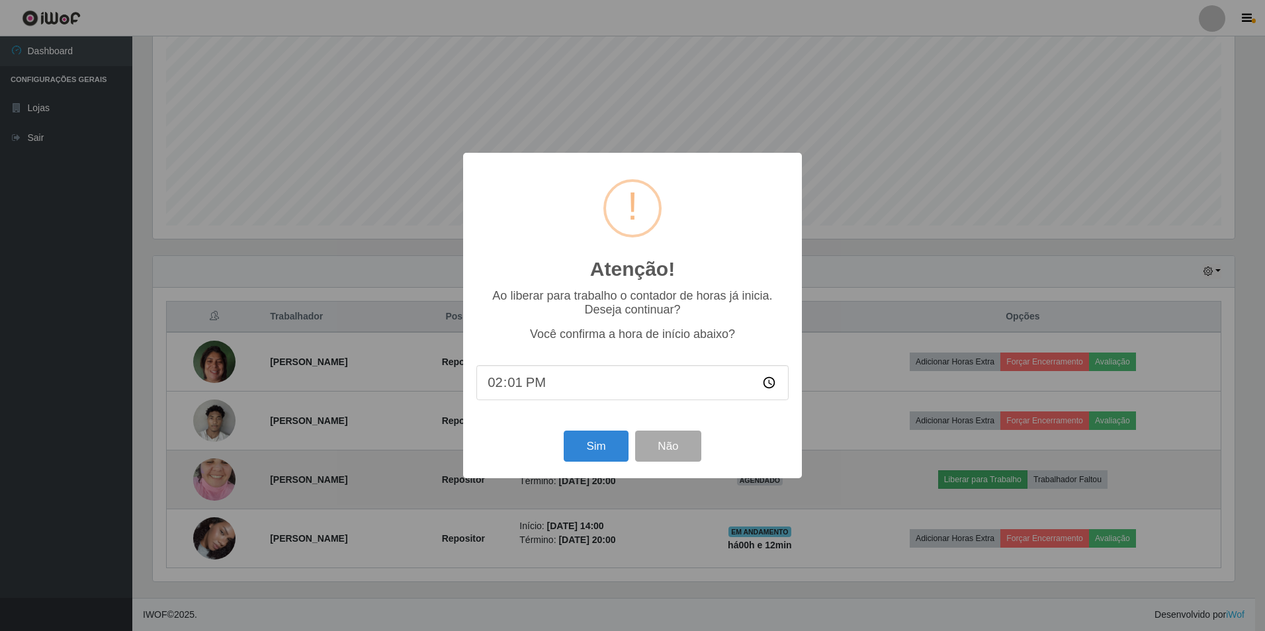
type input "14:12"
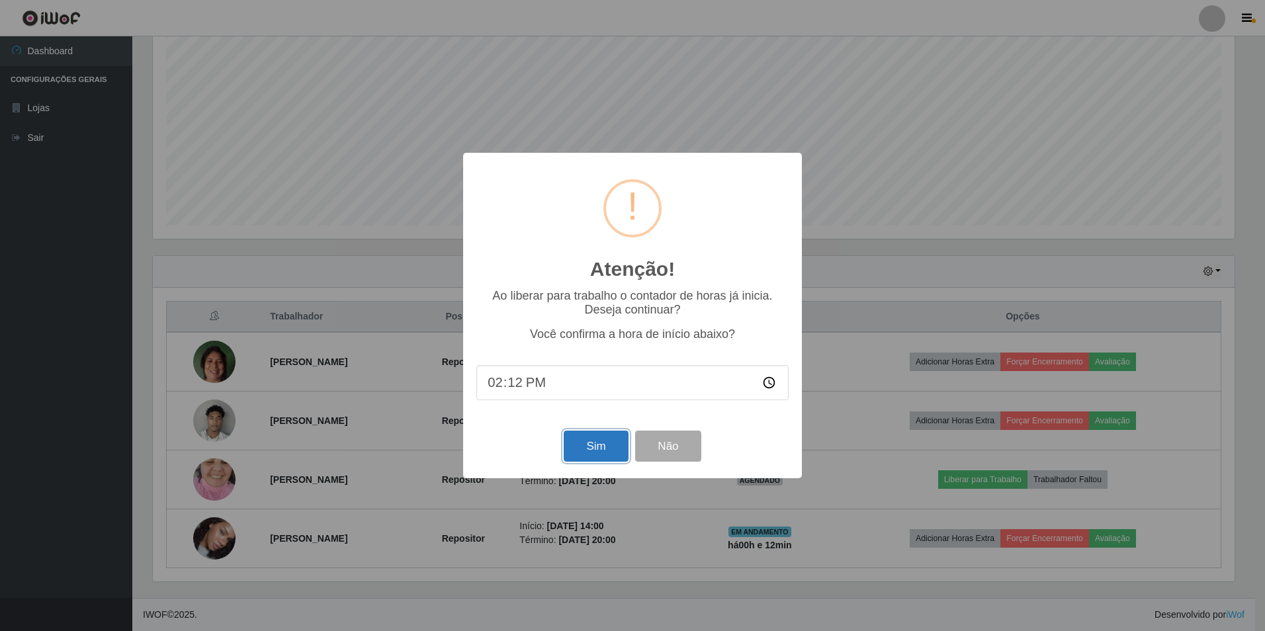
click at [593, 457] on button "Sim" at bounding box center [596, 446] width 64 height 31
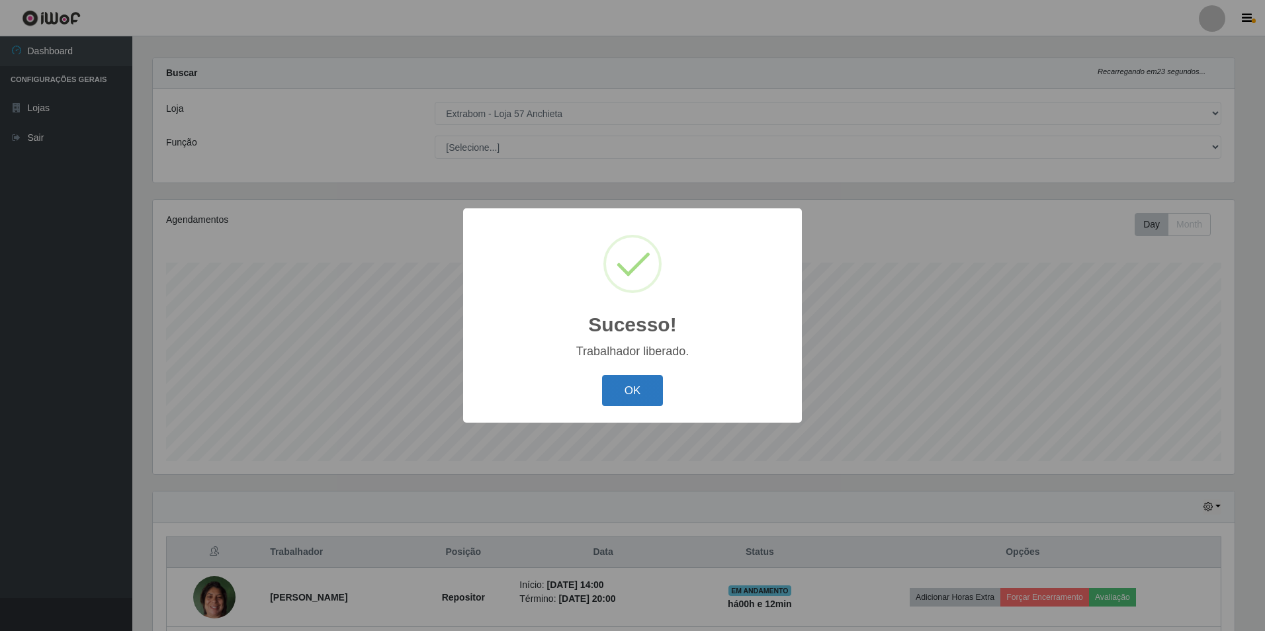
click at [631, 382] on button "OK" at bounding box center [633, 390] width 62 height 31
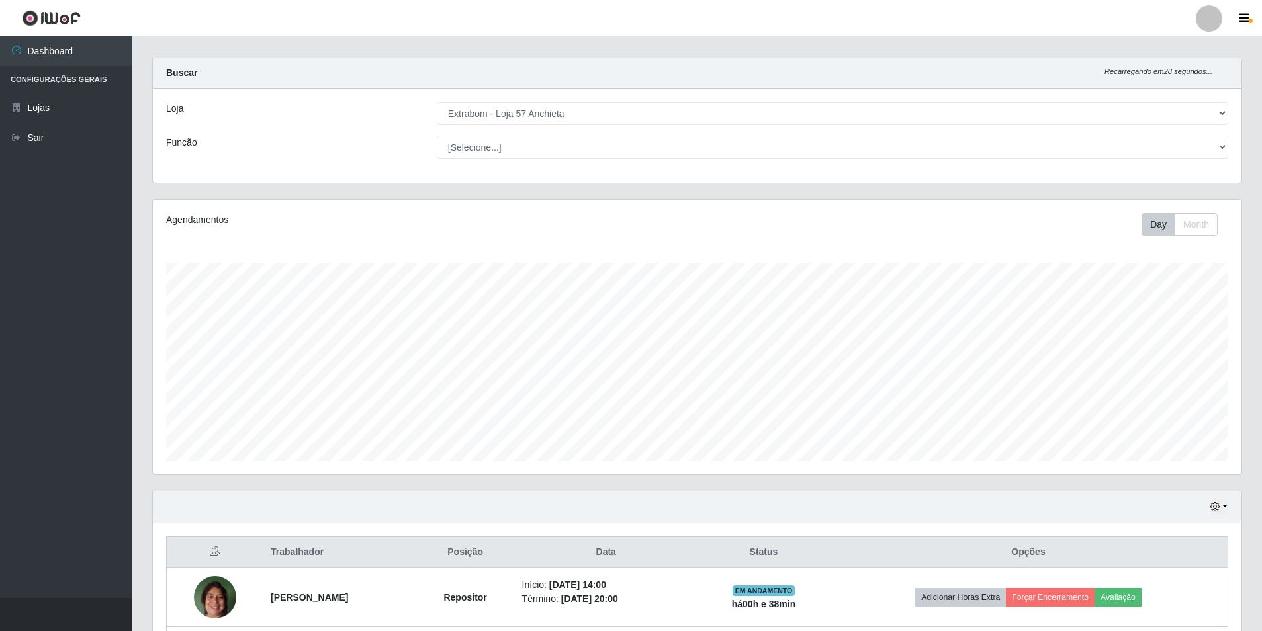
scroll to position [247, 0]
